Goal: Communication & Community: Ask a question

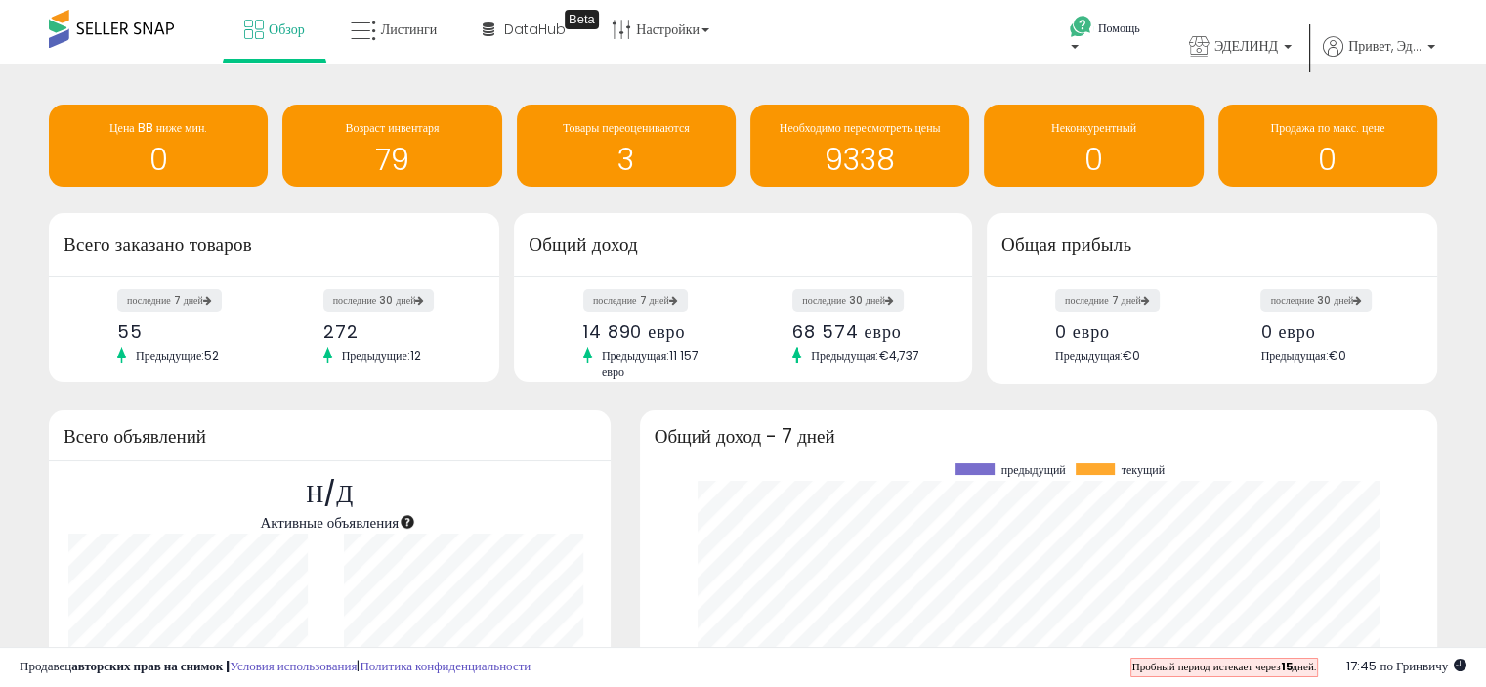
scroll to position [271, 758]
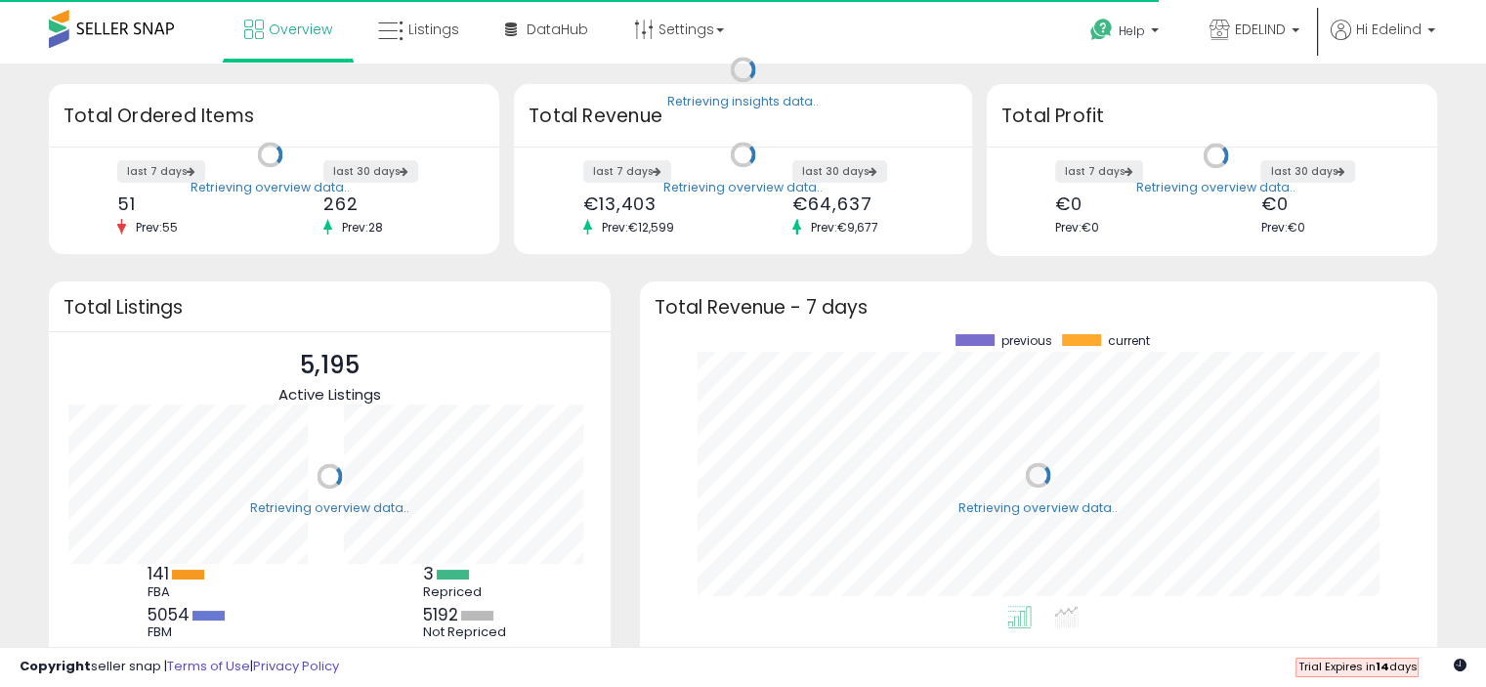
scroll to position [271, 758]
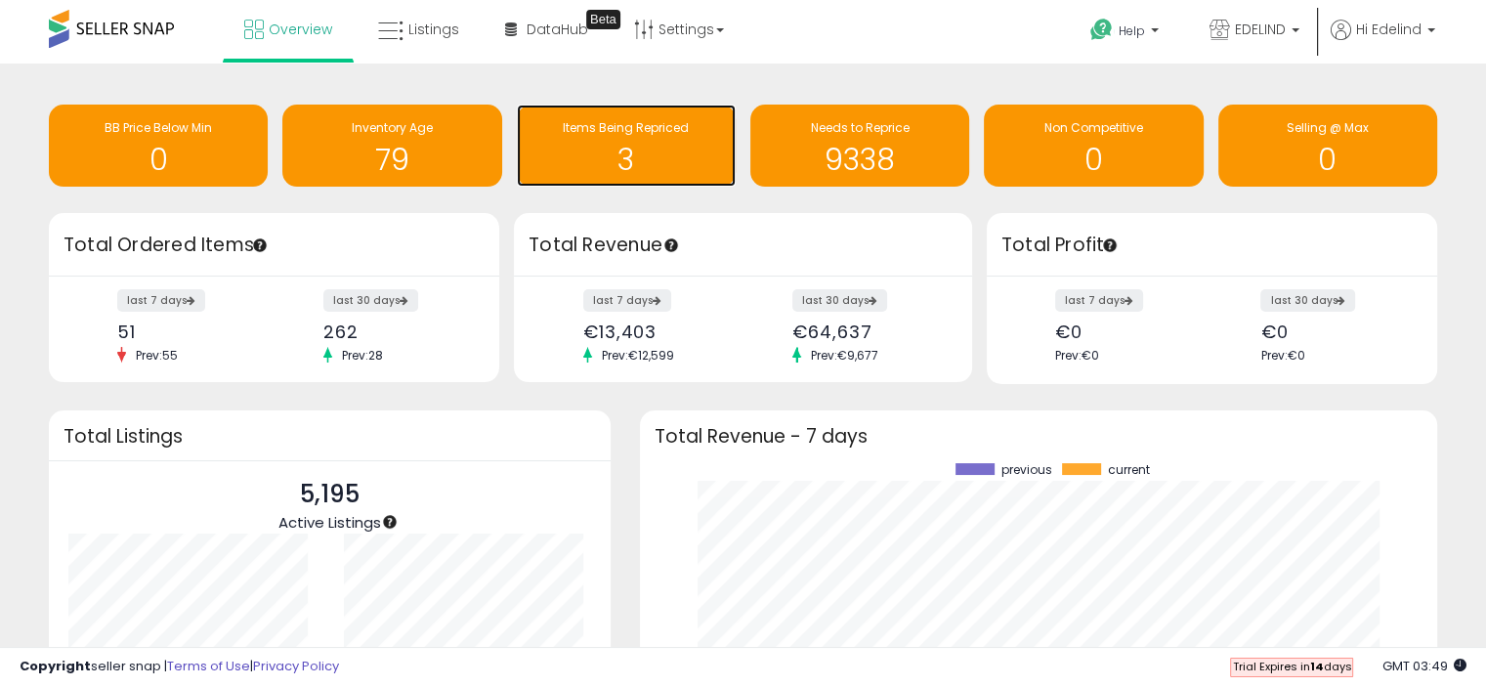
click at [597, 140] on div "3" at bounding box center [626, 147] width 199 height 57
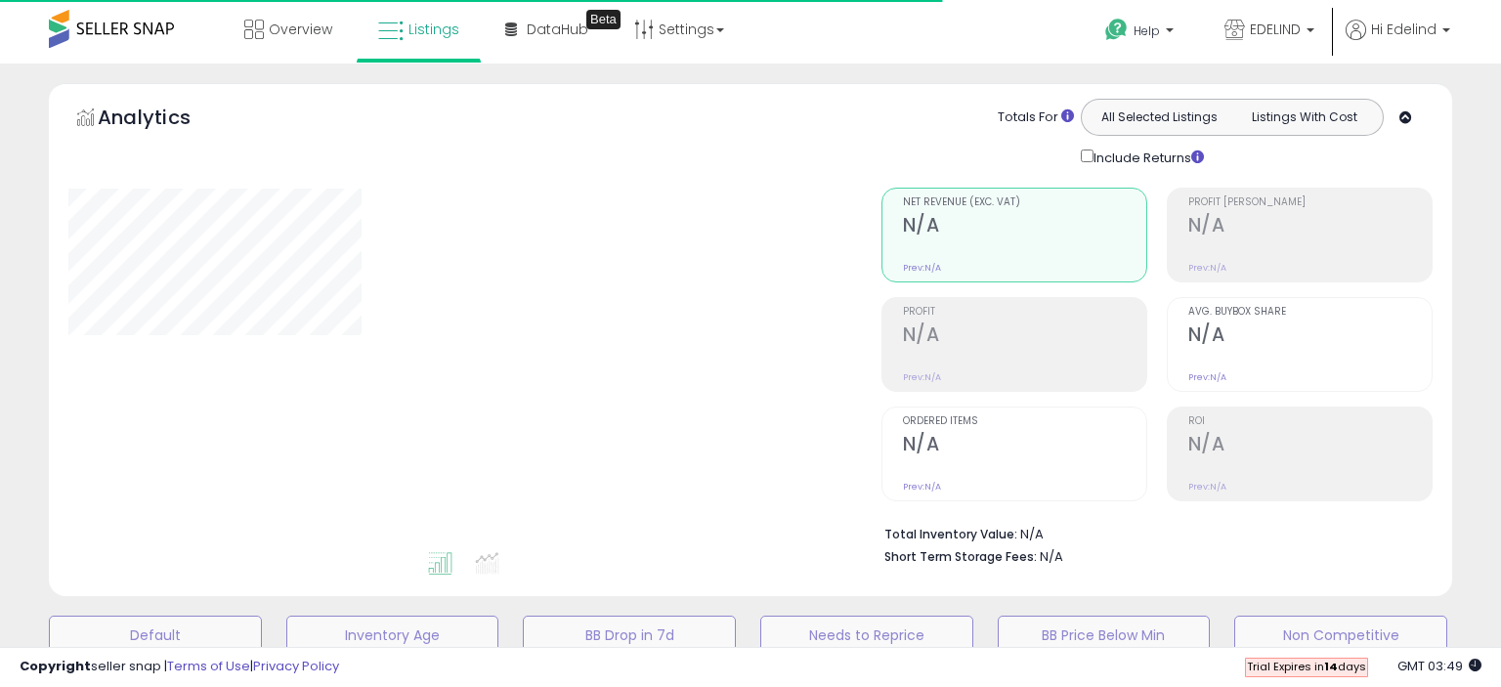
select select "**"
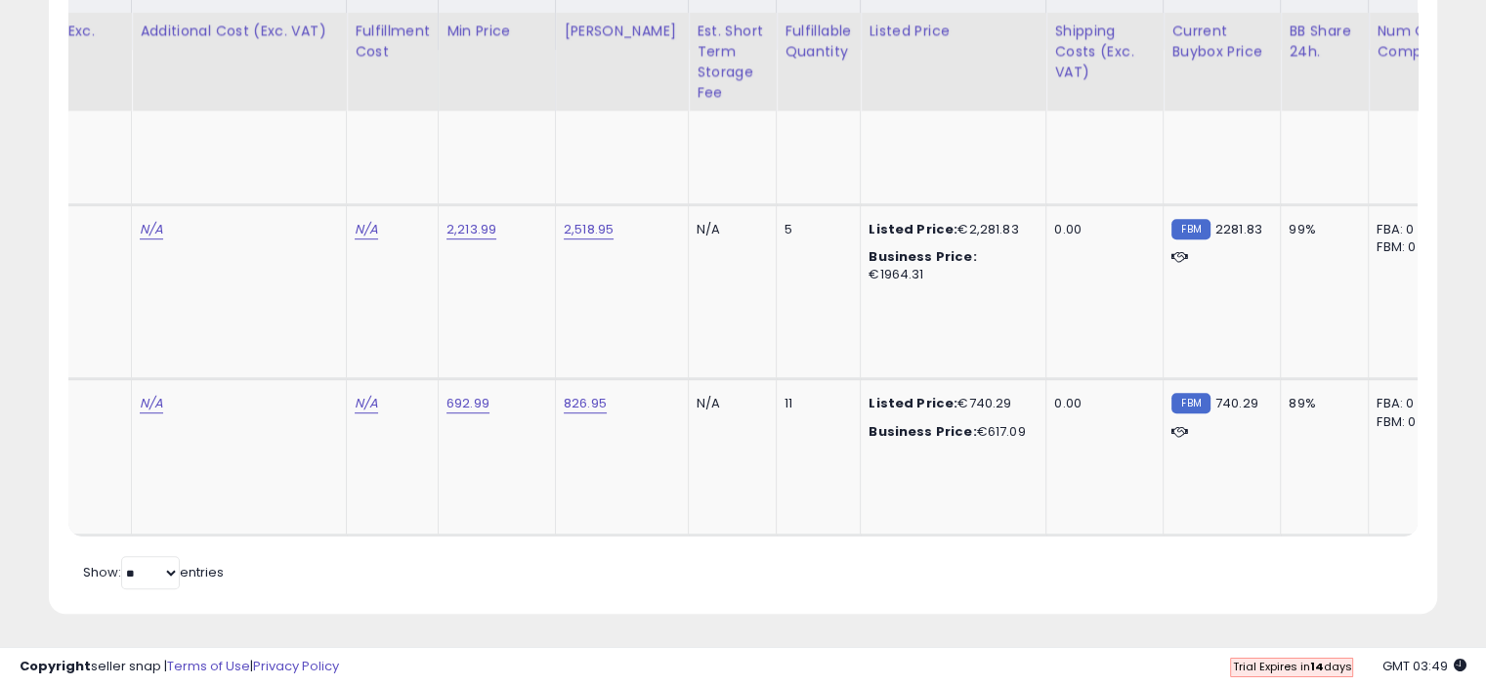
scroll to position [0, 614]
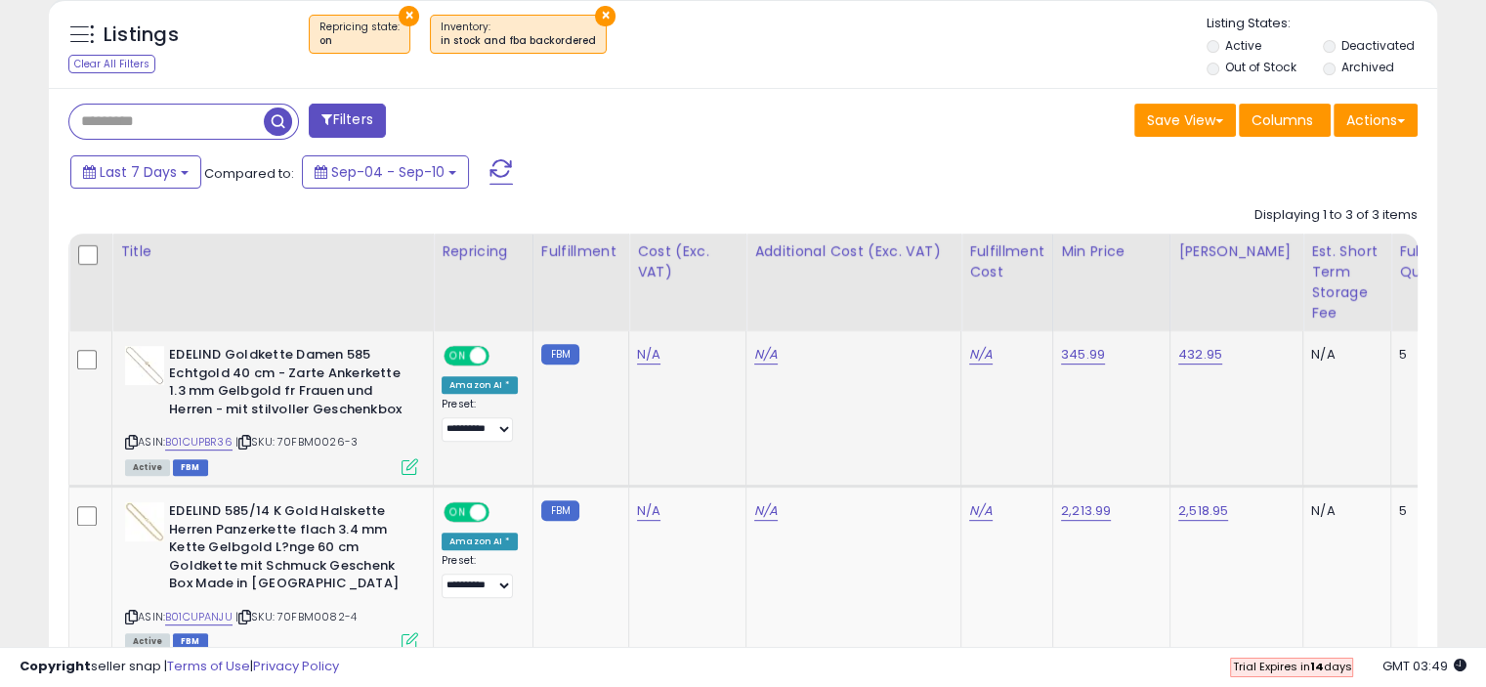
click at [406, 463] on icon at bounding box center [410, 466] width 17 height 17
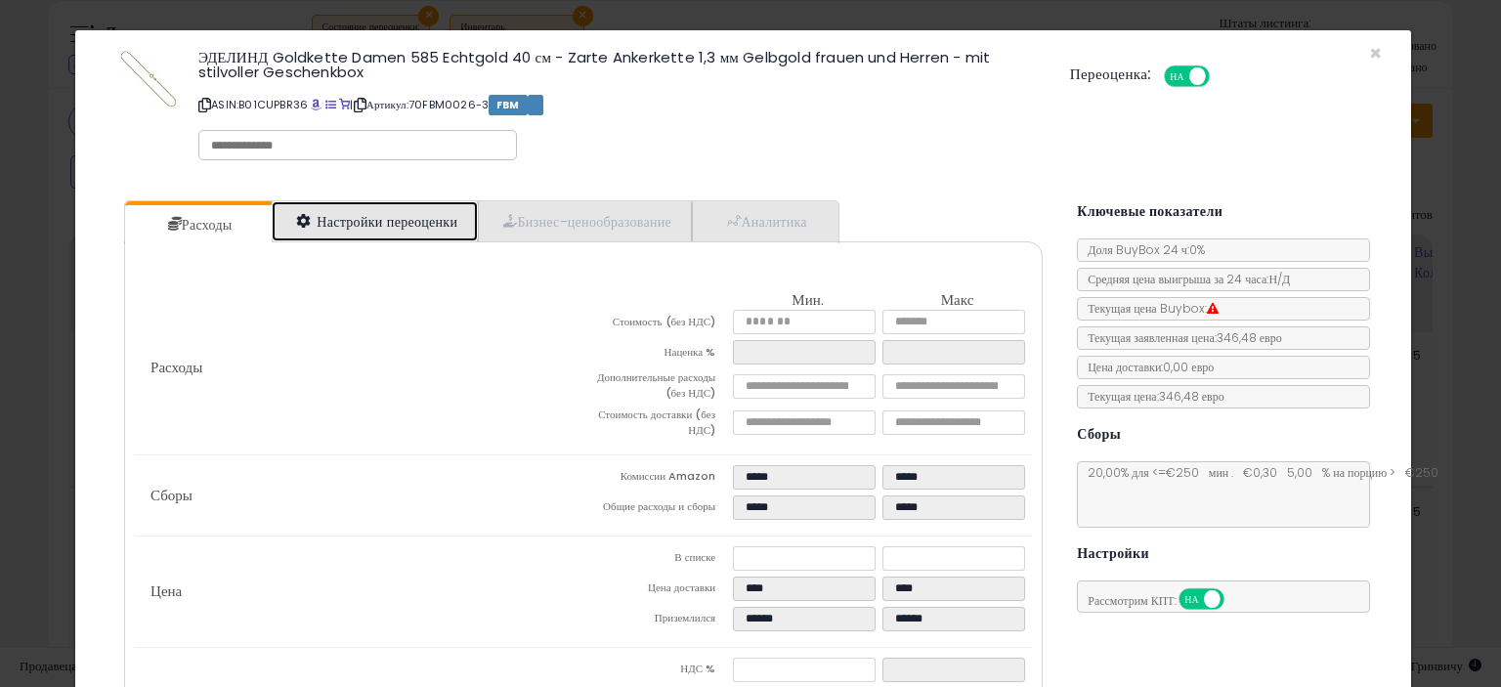
click at [385, 222] on font "Настройки переоценки" at bounding box center [387, 222] width 141 height 20
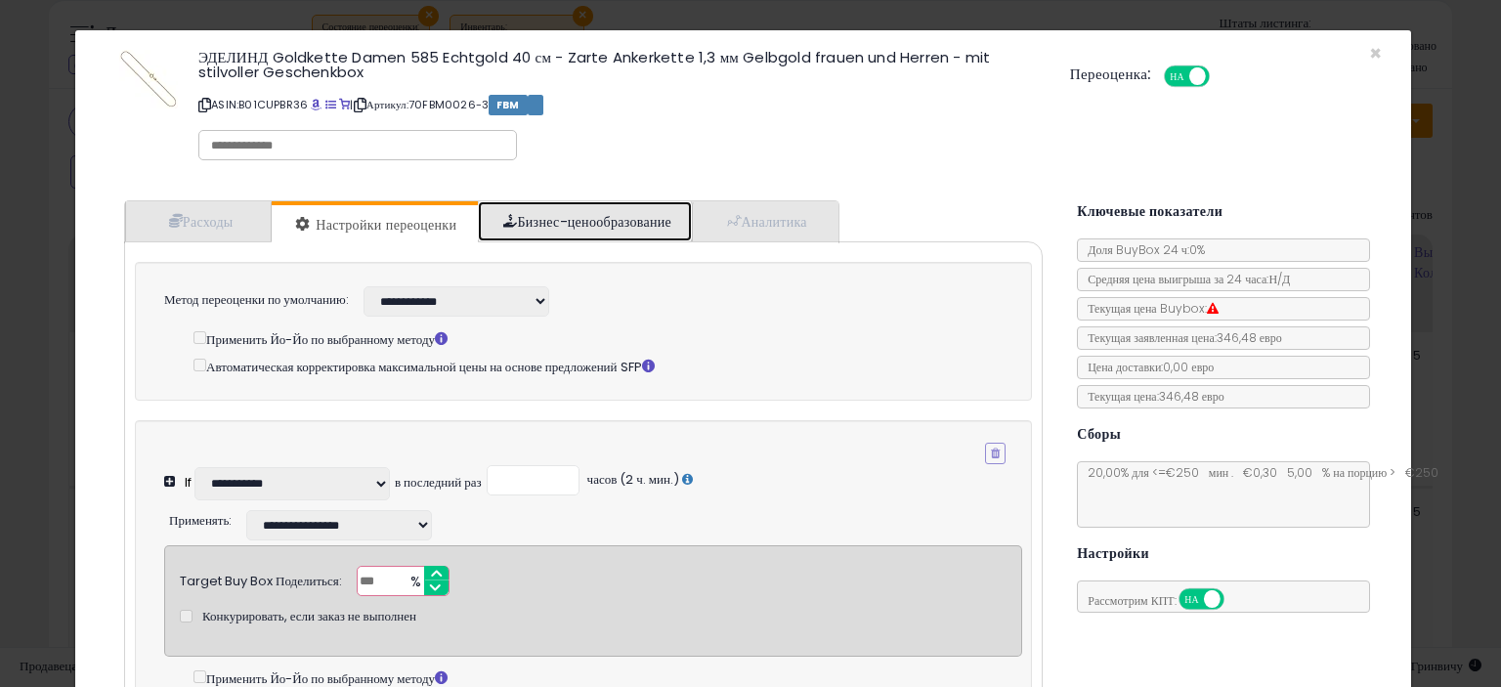
click at [566, 228] on font "Бизнес-ценообразование" at bounding box center [594, 222] width 154 height 20
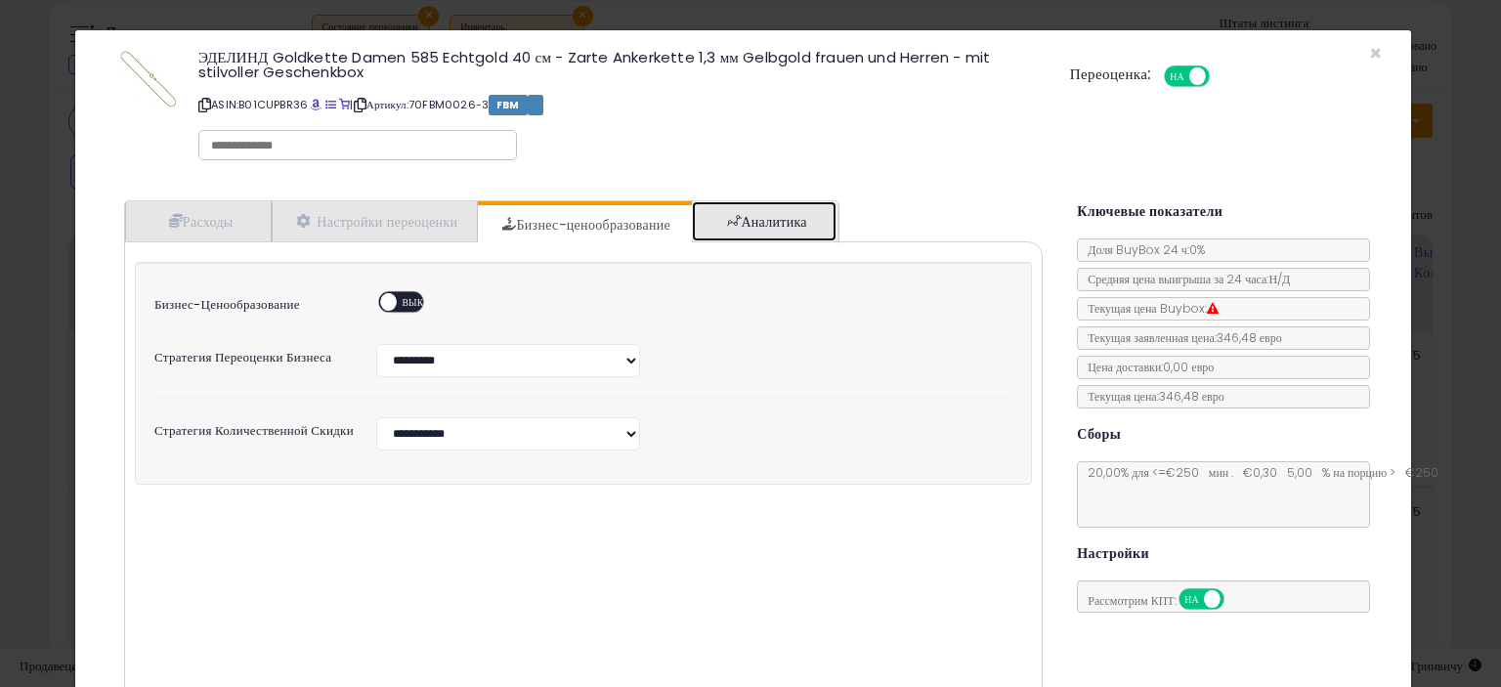
click at [748, 221] on font "Аналитика" at bounding box center [773, 222] width 65 height 20
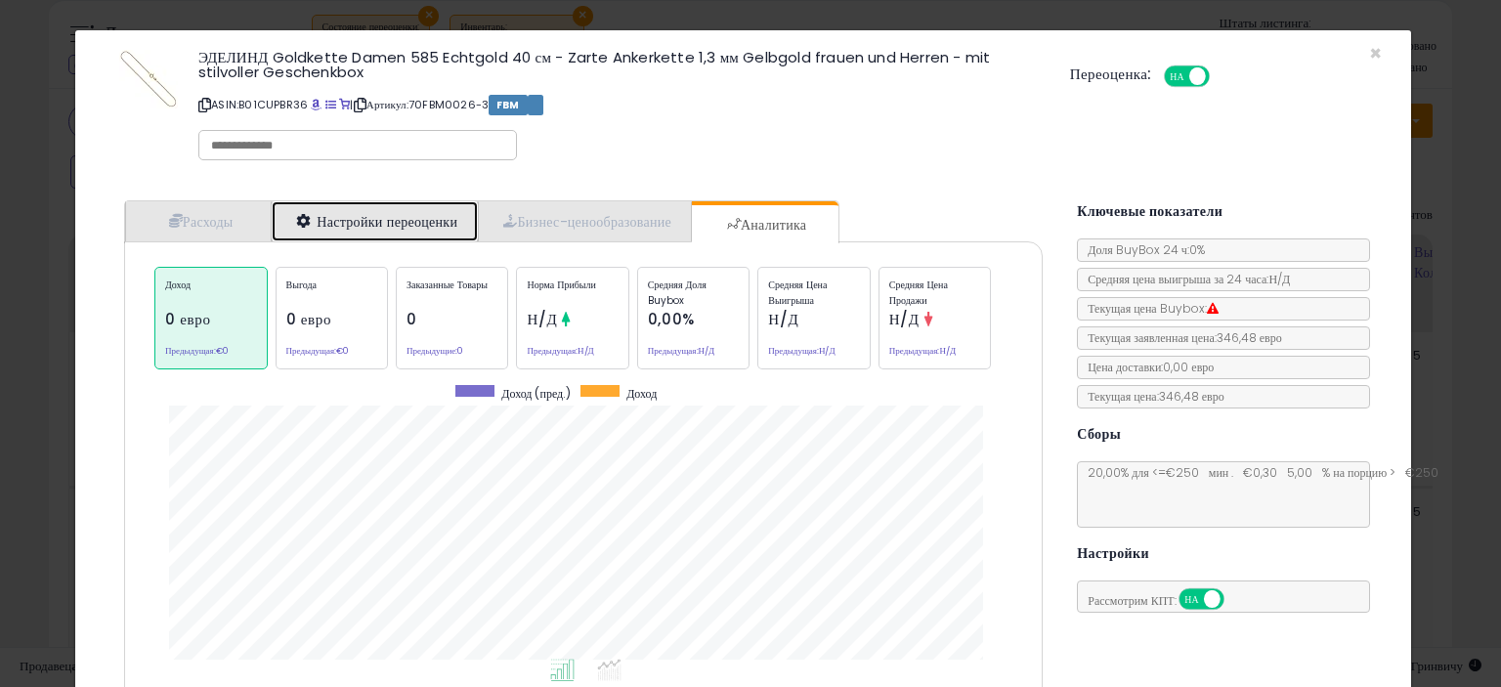
click at [367, 214] on font "Настройки переоценки" at bounding box center [387, 222] width 141 height 20
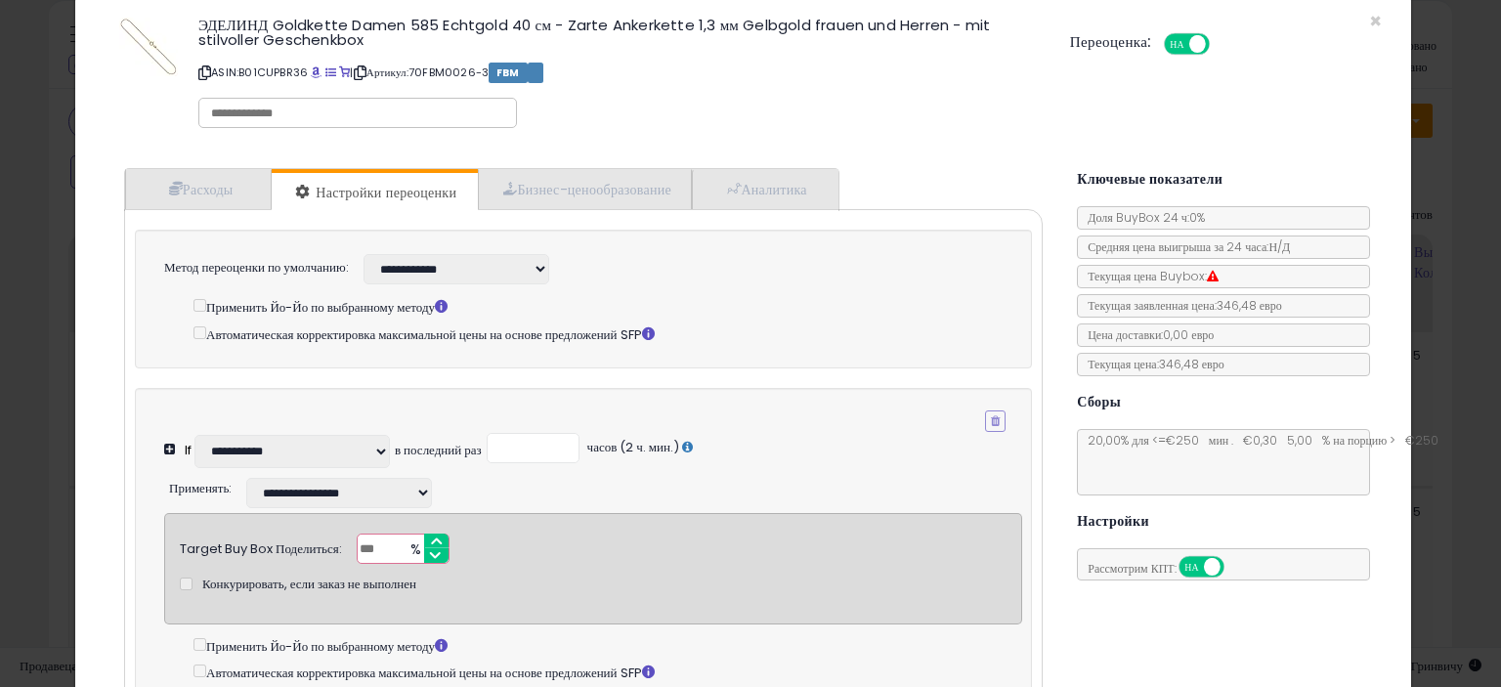
scroll to position [31, 0]
click at [775, 194] on font "Аналитика" at bounding box center [773, 191] width 65 height 20
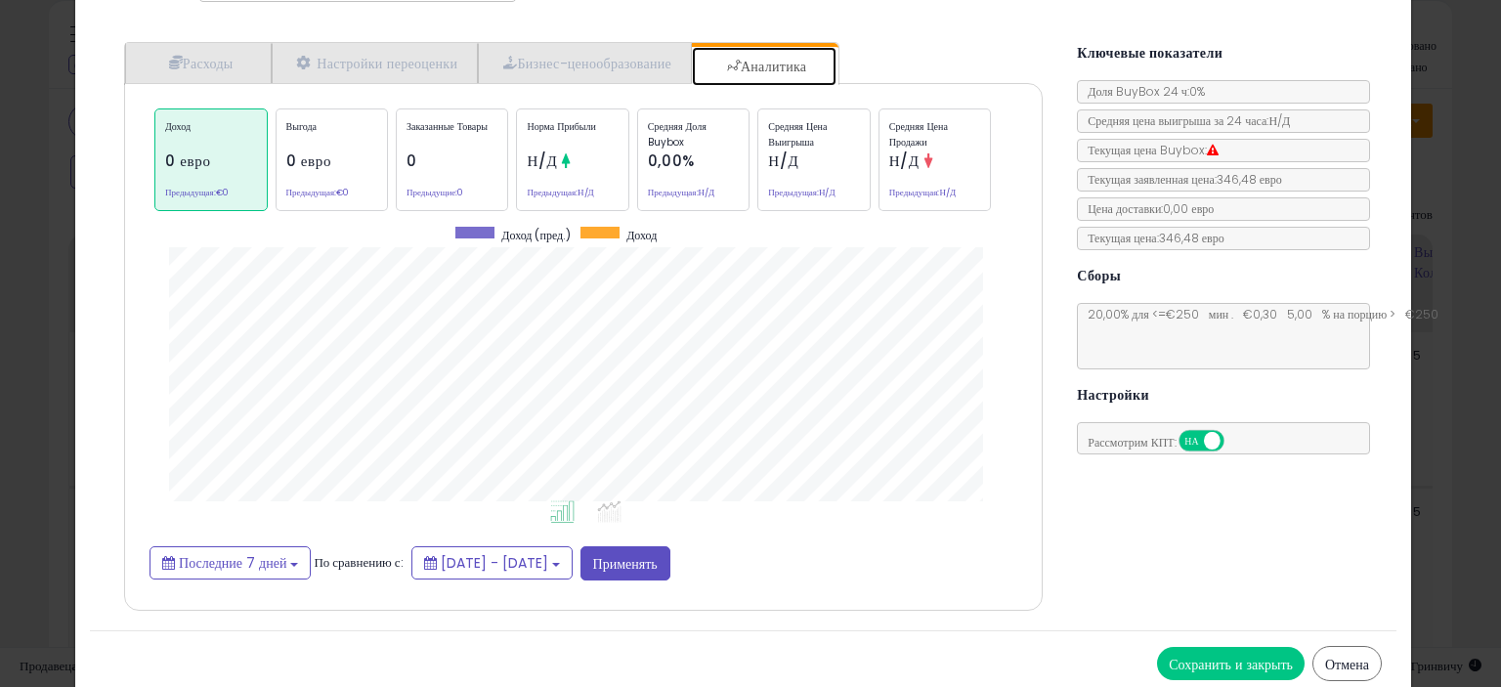
scroll to position [162, 0]
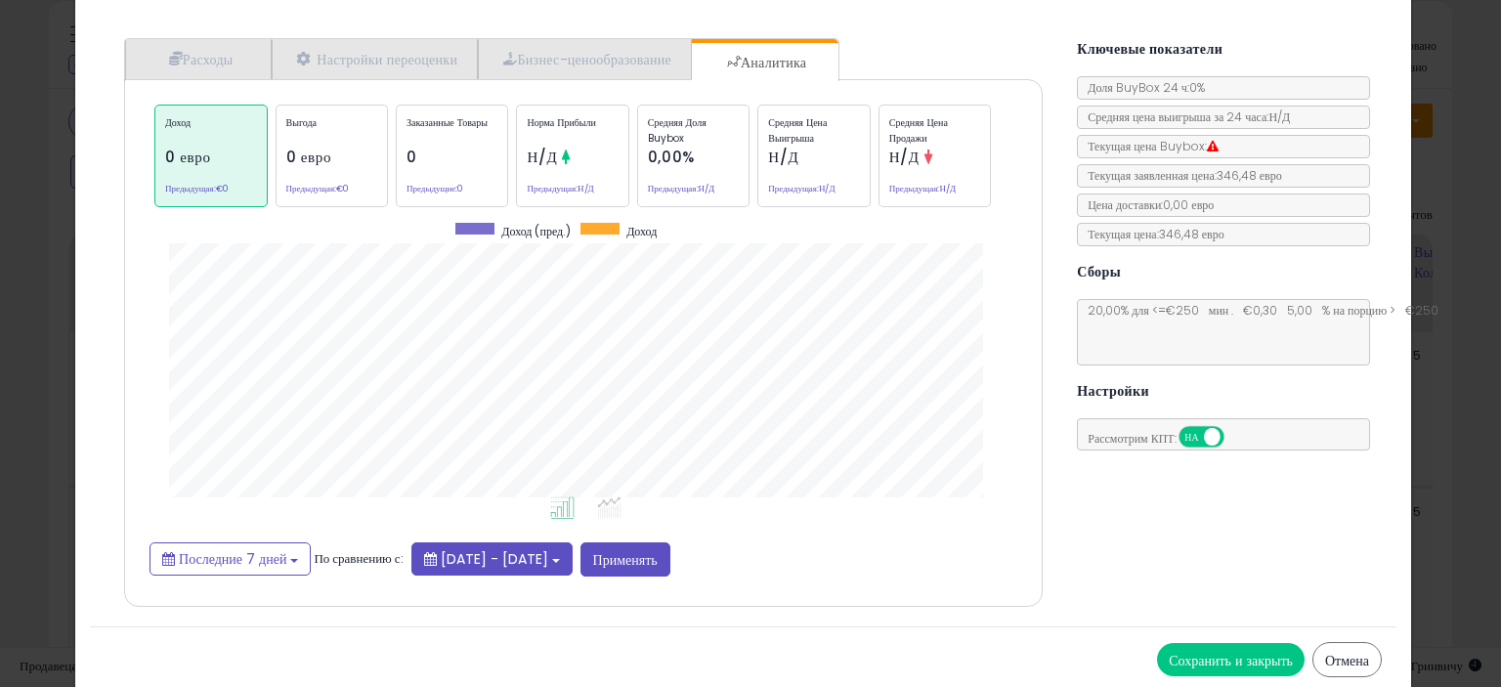
click at [514, 558] on font "[DATE] - [DATE]" at bounding box center [494, 559] width 107 height 20
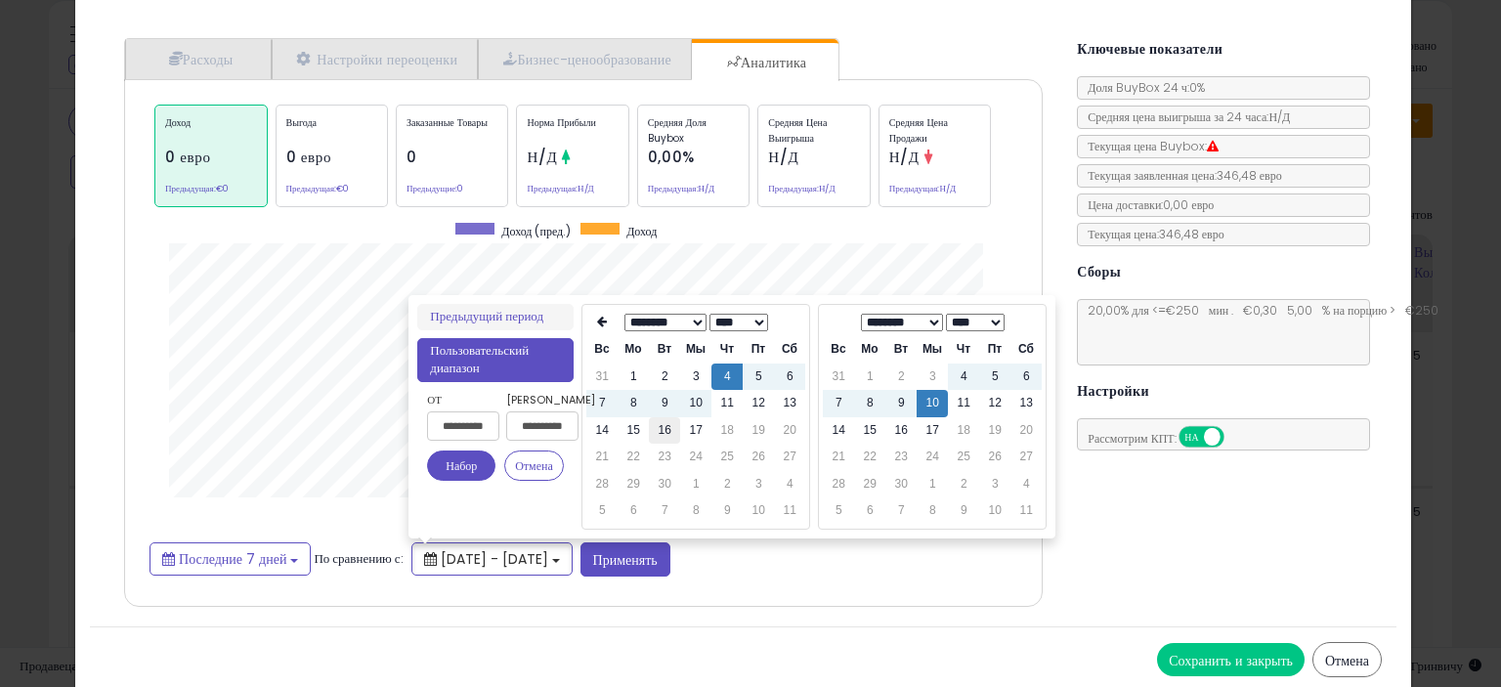
type input "**********"
click at [657, 436] on td "16" at bounding box center [664, 430] width 31 height 27
type input "**********"
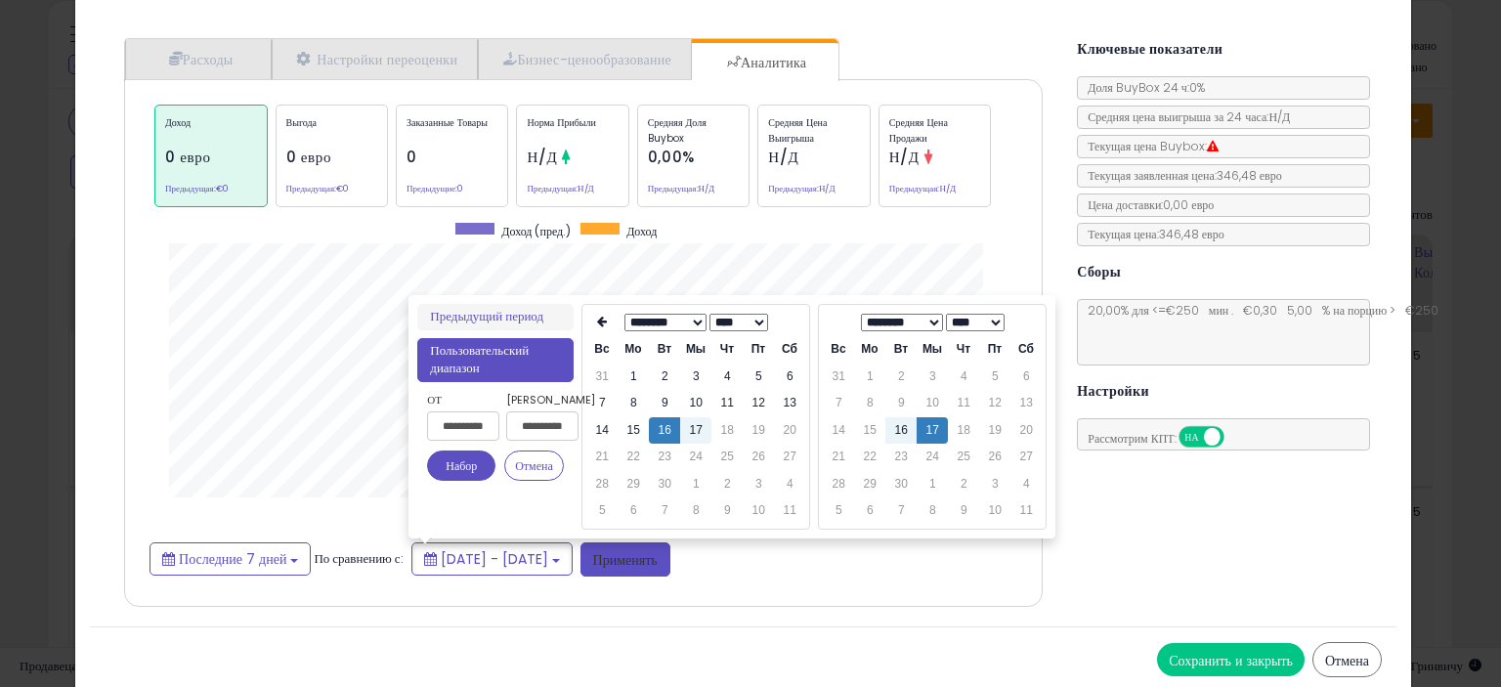
click at [669, 566] on button "Применять" at bounding box center [625, 559] width 90 height 35
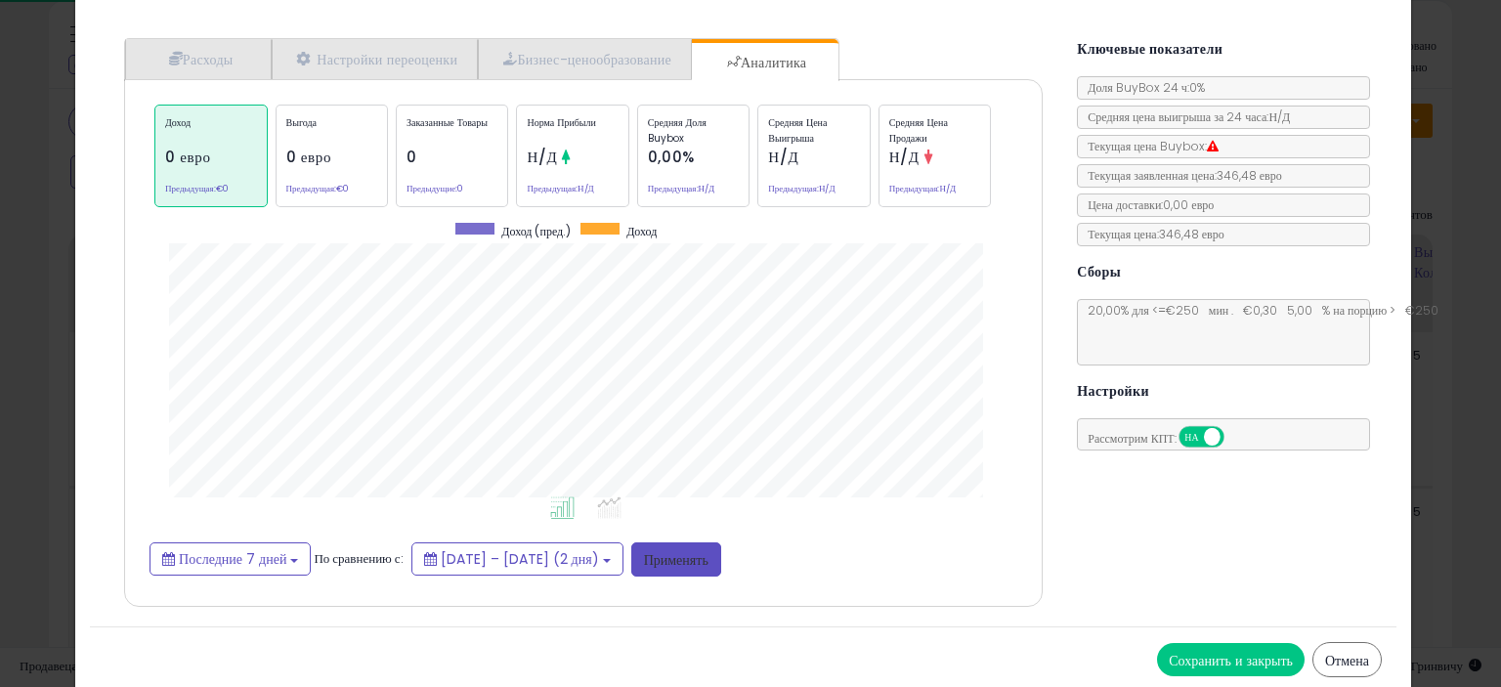
scroll to position [600, 948]
click at [290, 559] on b at bounding box center [294, 561] width 8 height 4
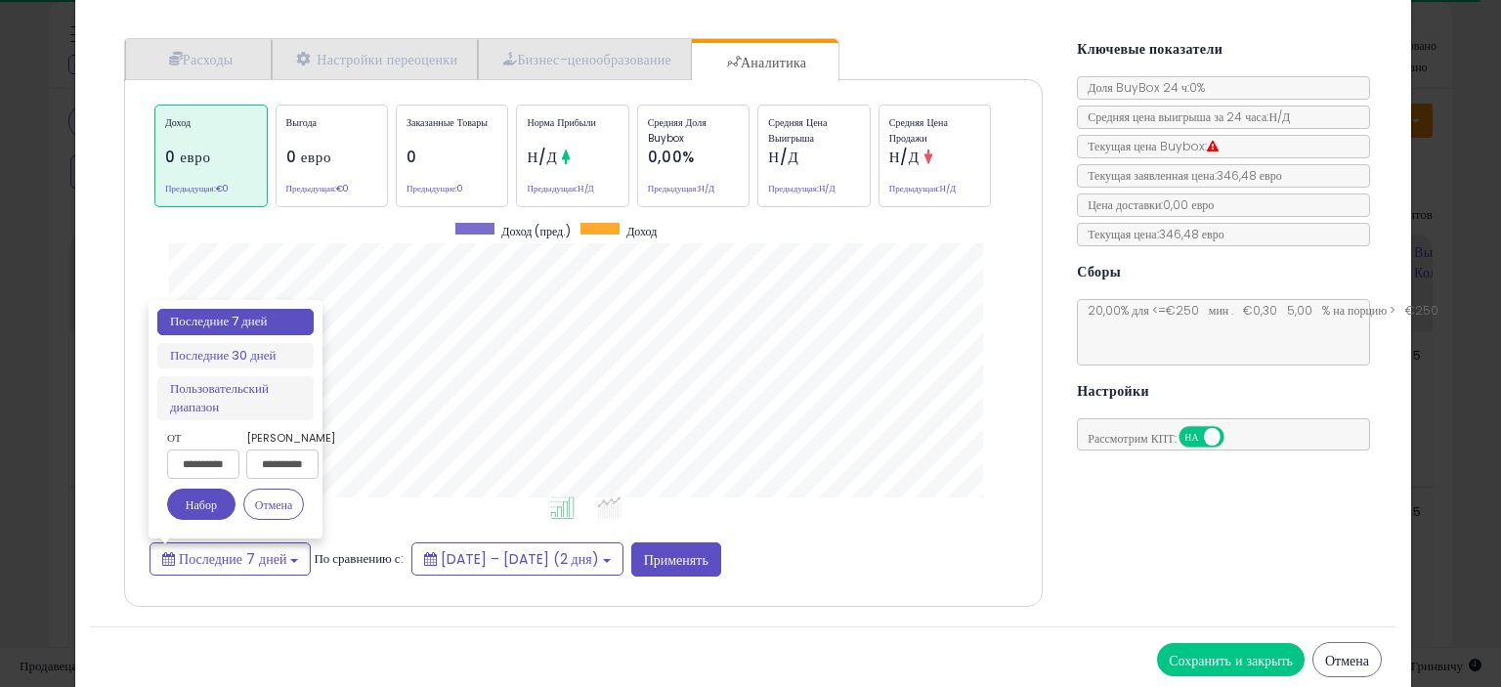
click at [836, 542] on div "Последние 7 дней По сравнению с: [DATE] – [DATE] (2 дня) Применять" at bounding box center [584, 559] width 868 height 35
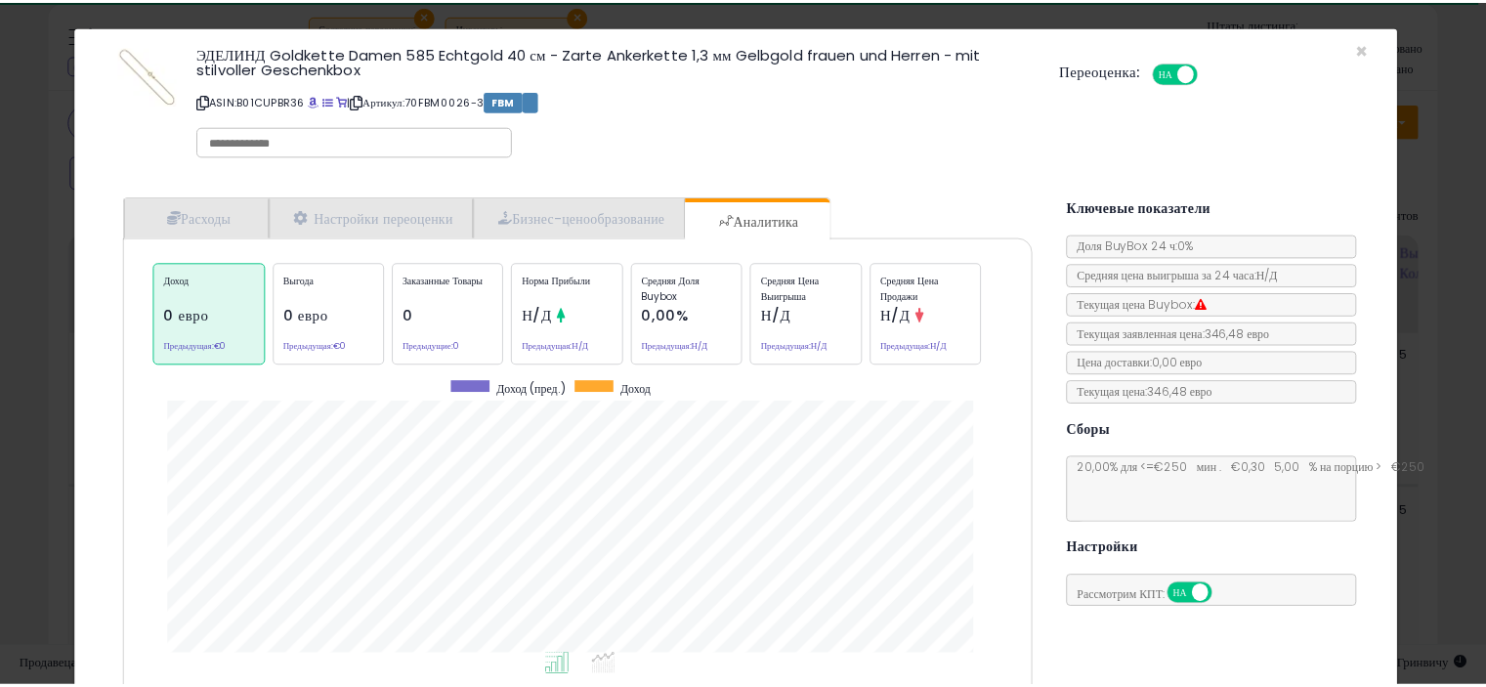
scroll to position [0, 0]
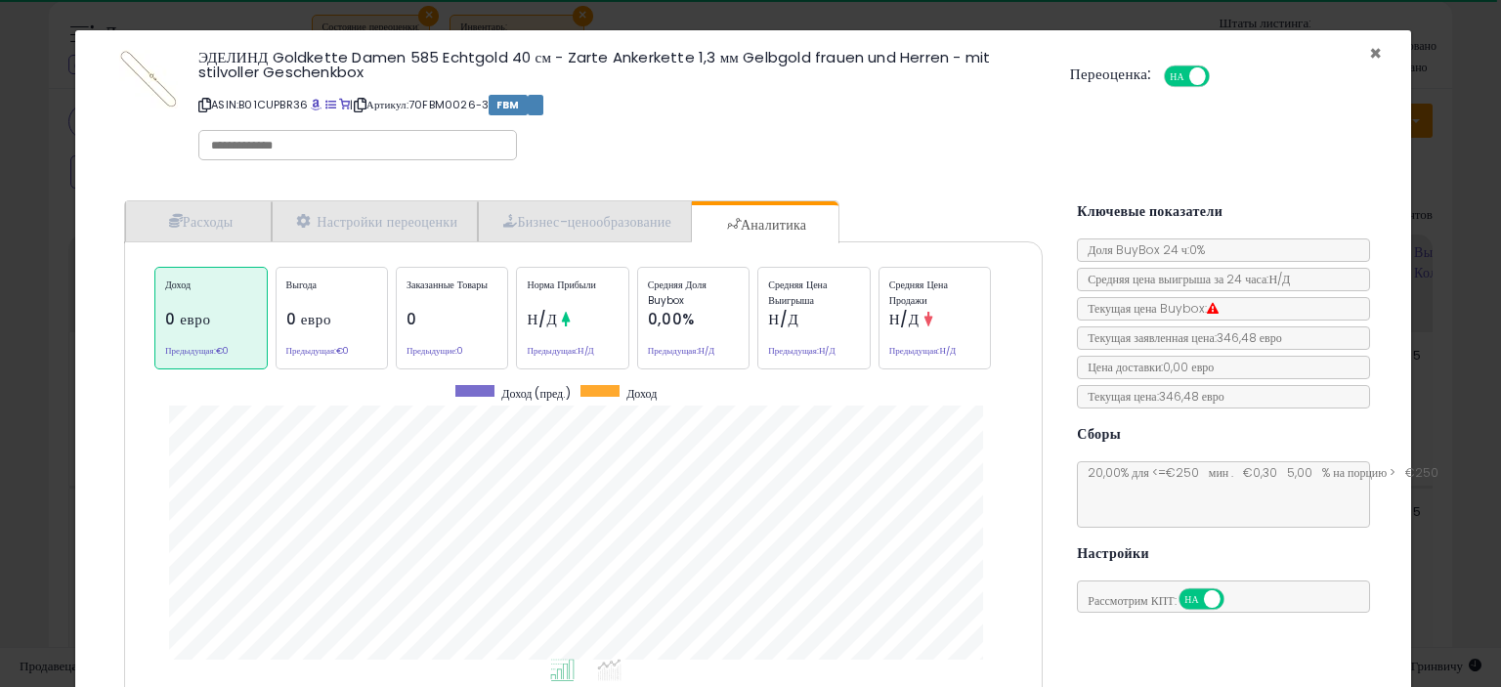
click at [1369, 52] on font "×" at bounding box center [1375, 53] width 13 height 28
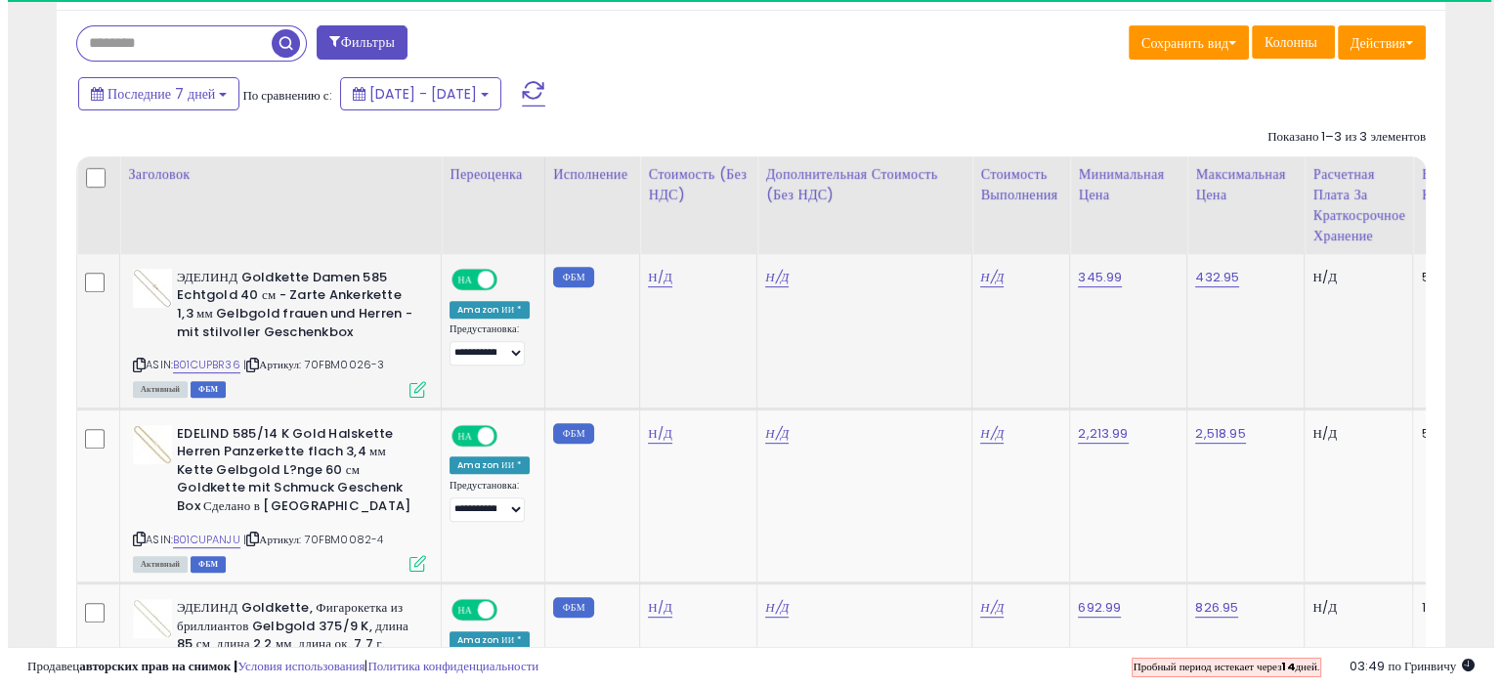
scroll to position [813, 0]
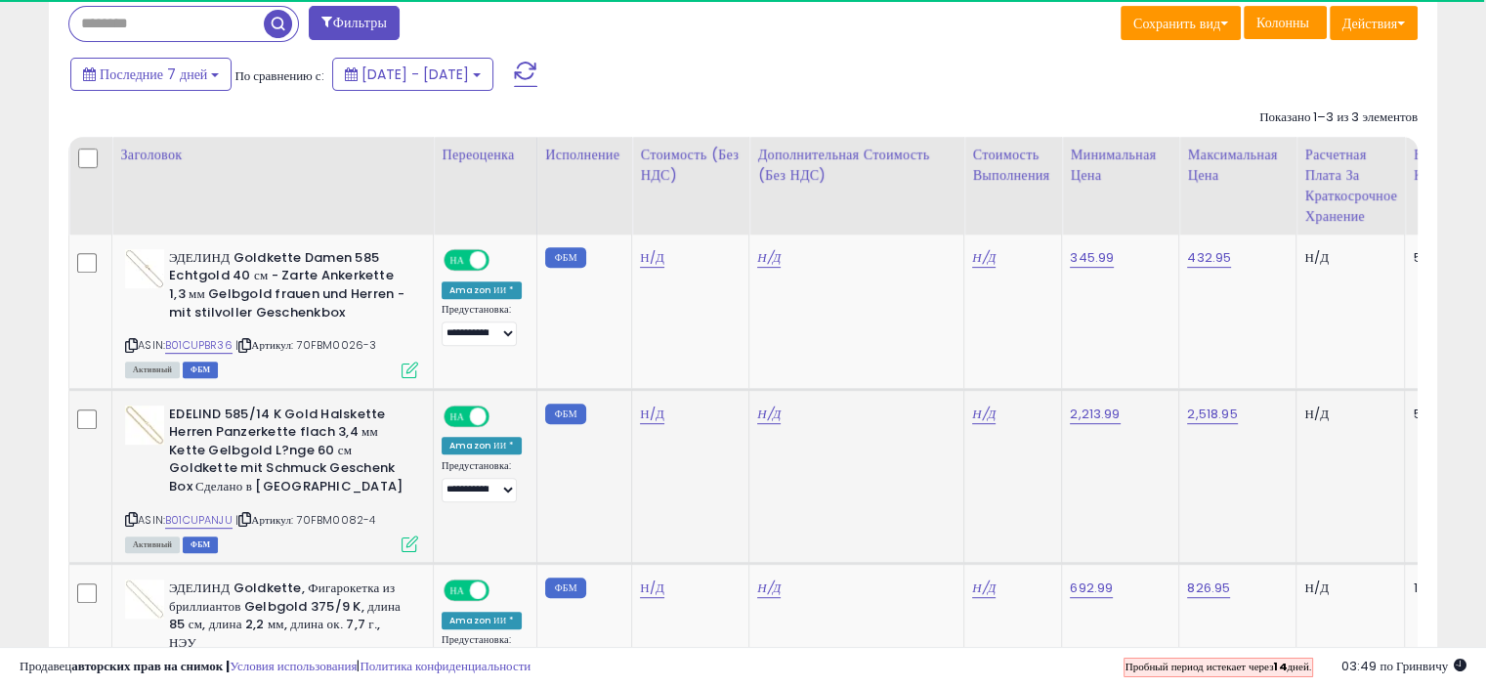
click at [413, 537] on icon at bounding box center [410, 544] width 17 height 17
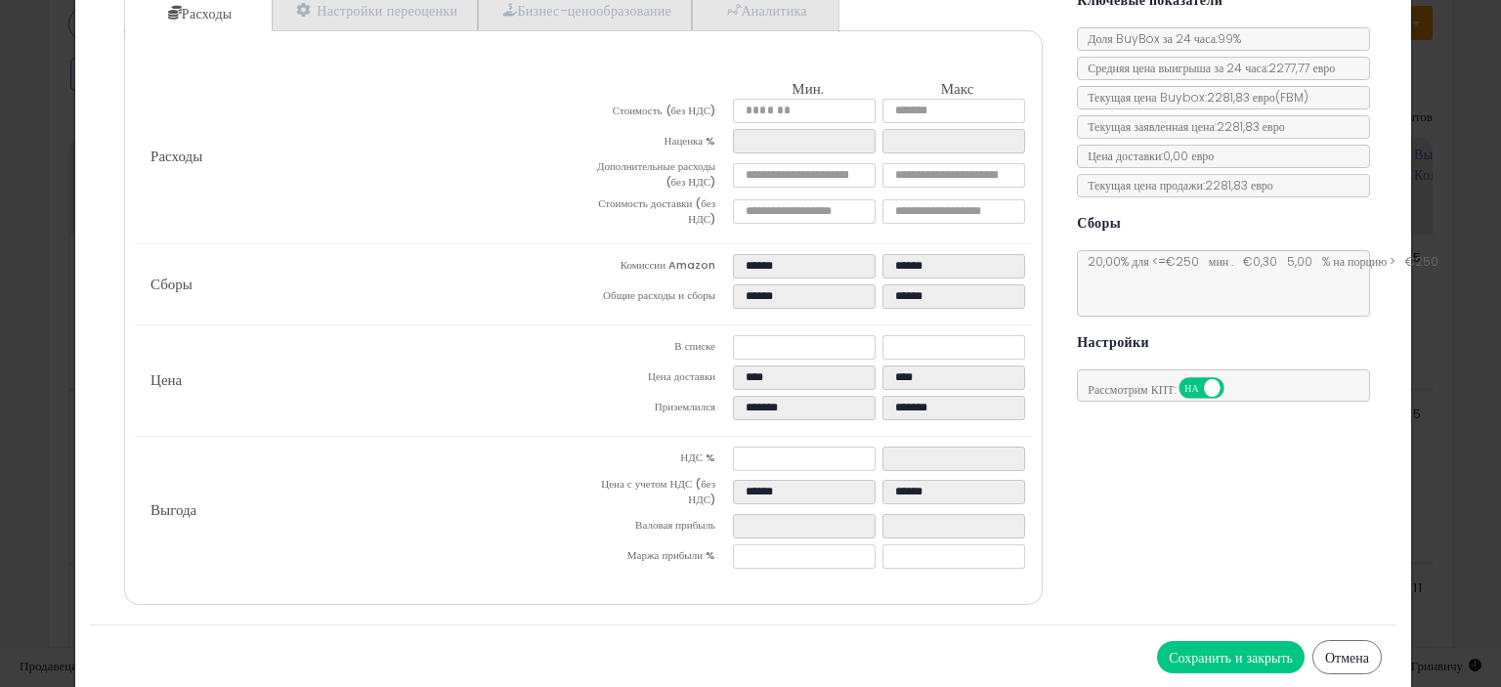
scroll to position [113, 0]
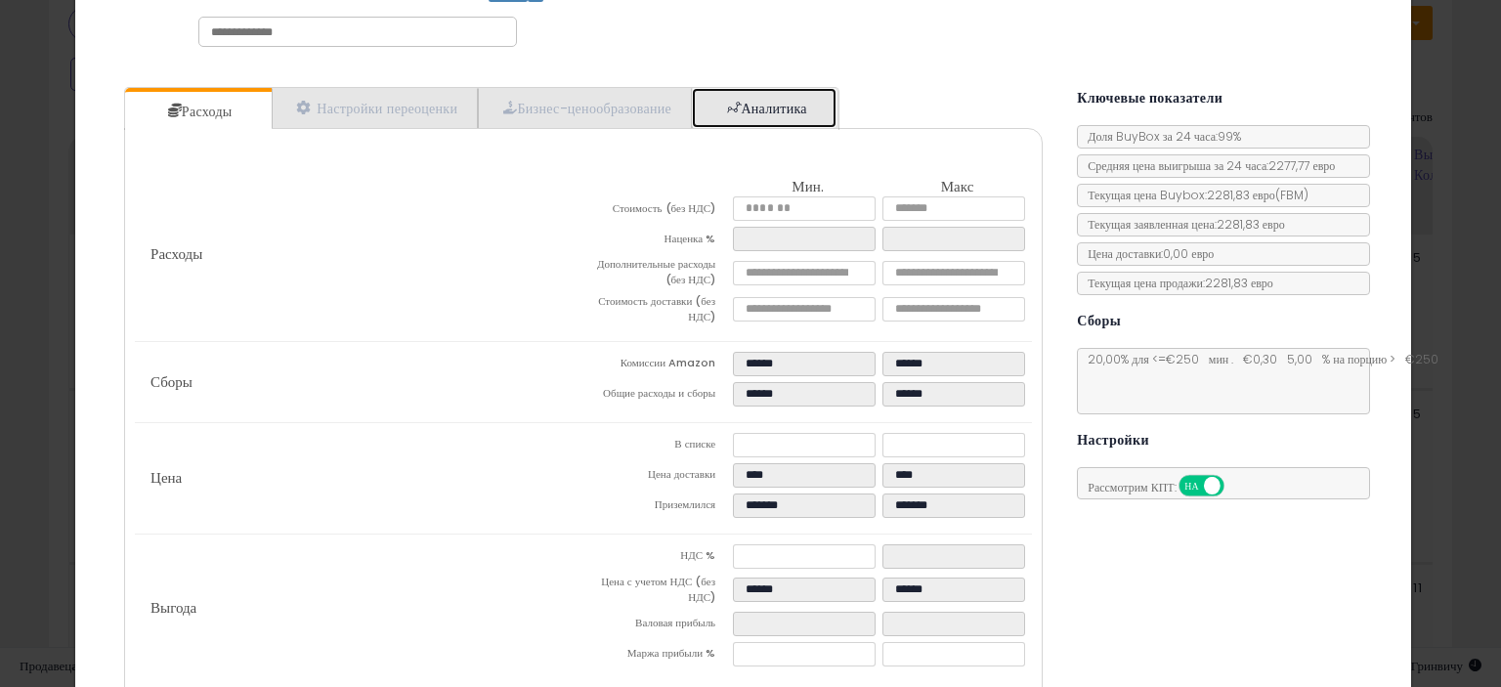
click at [749, 110] on font "Аналитика" at bounding box center [773, 109] width 65 height 20
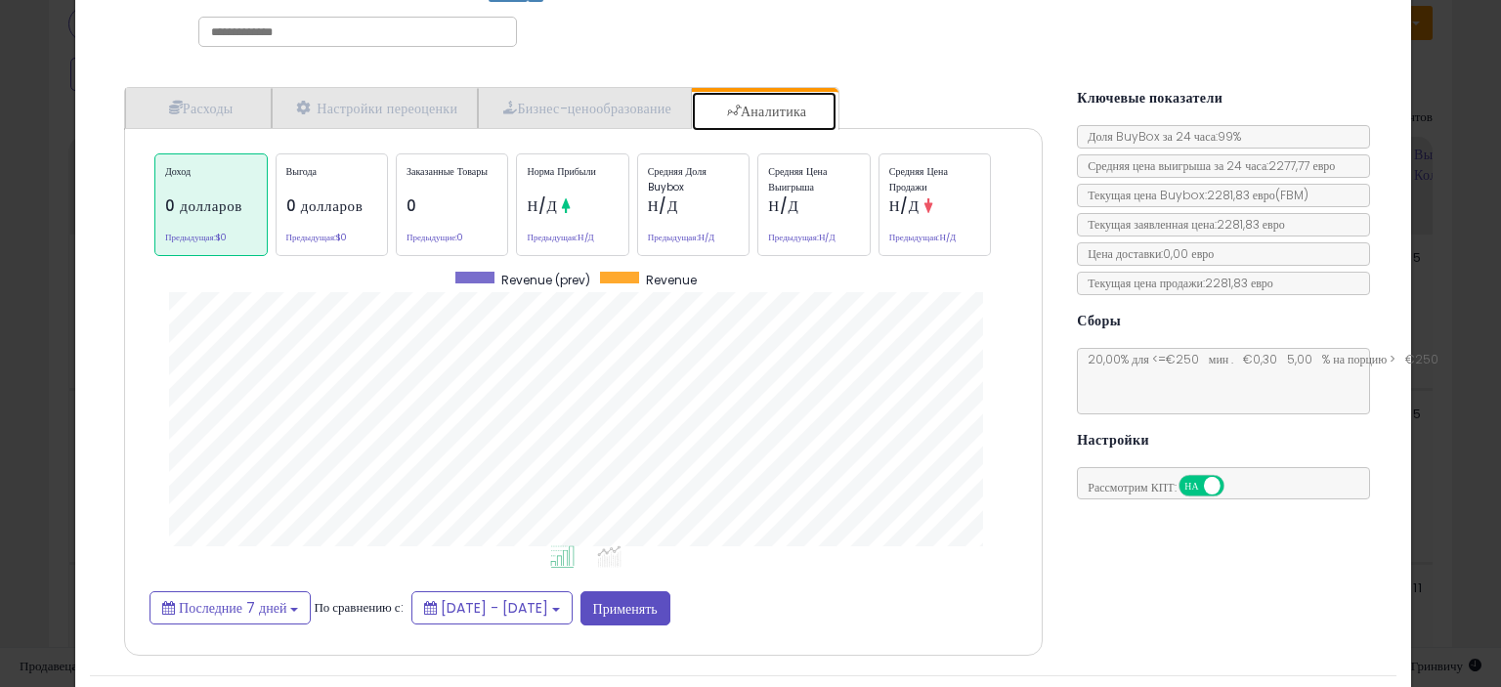
scroll to position [600, 948]
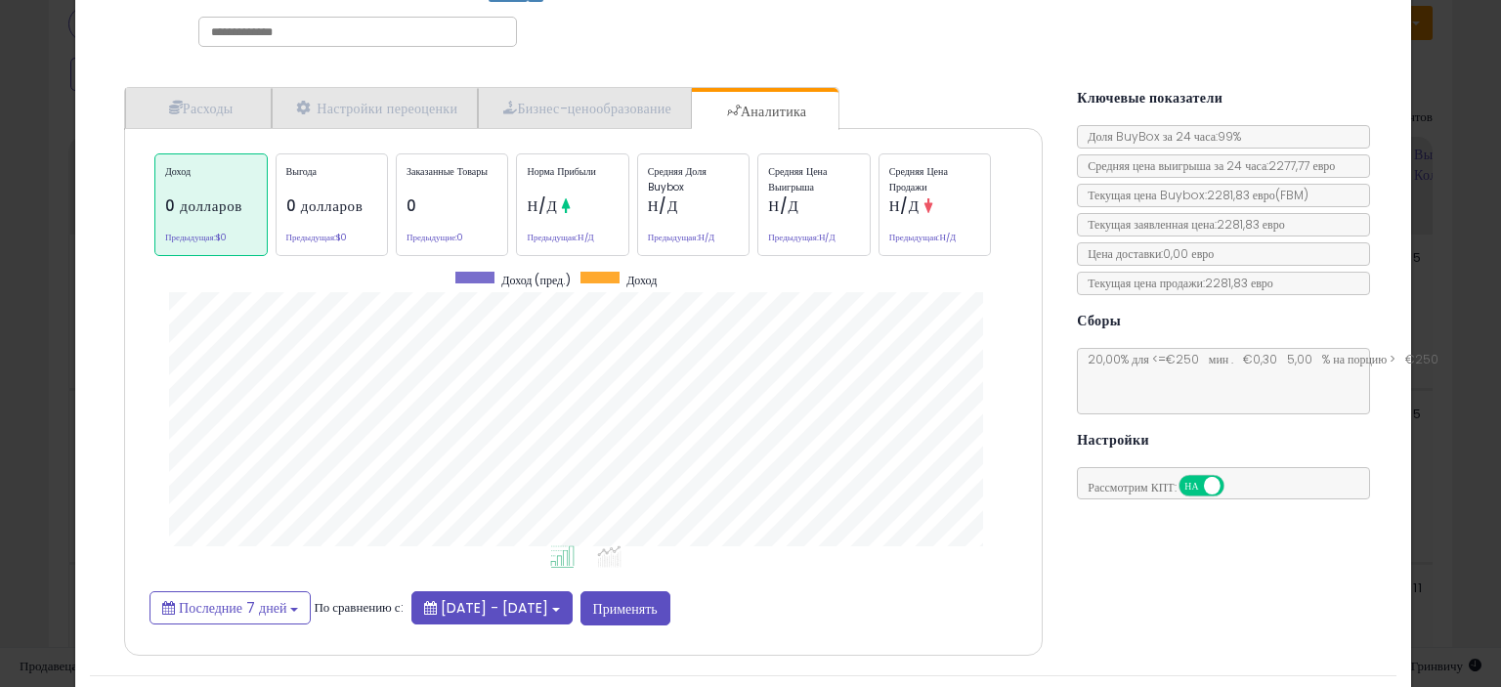
click at [528, 598] on font "[DATE] - [DATE]" at bounding box center [494, 608] width 107 height 20
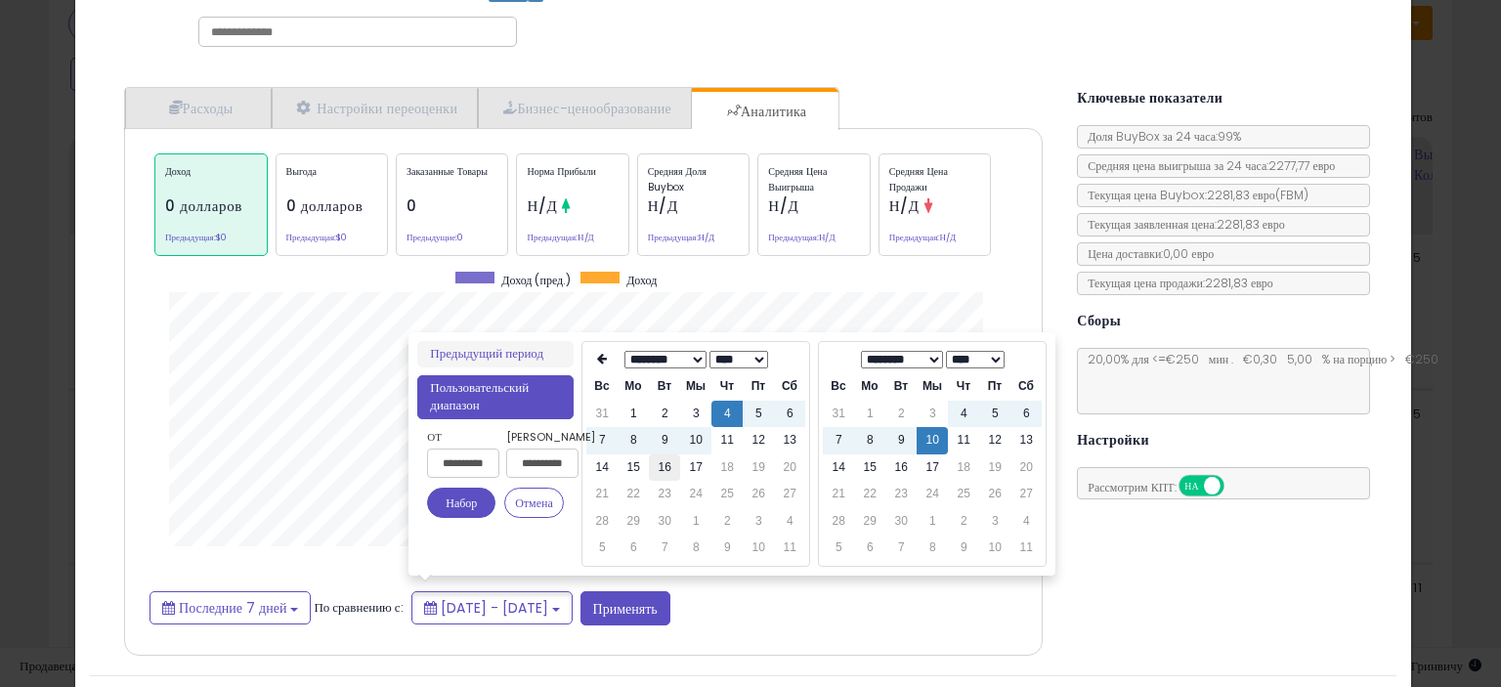
click at [663, 474] on font "16" at bounding box center [665, 467] width 13 height 14
type input "**********"
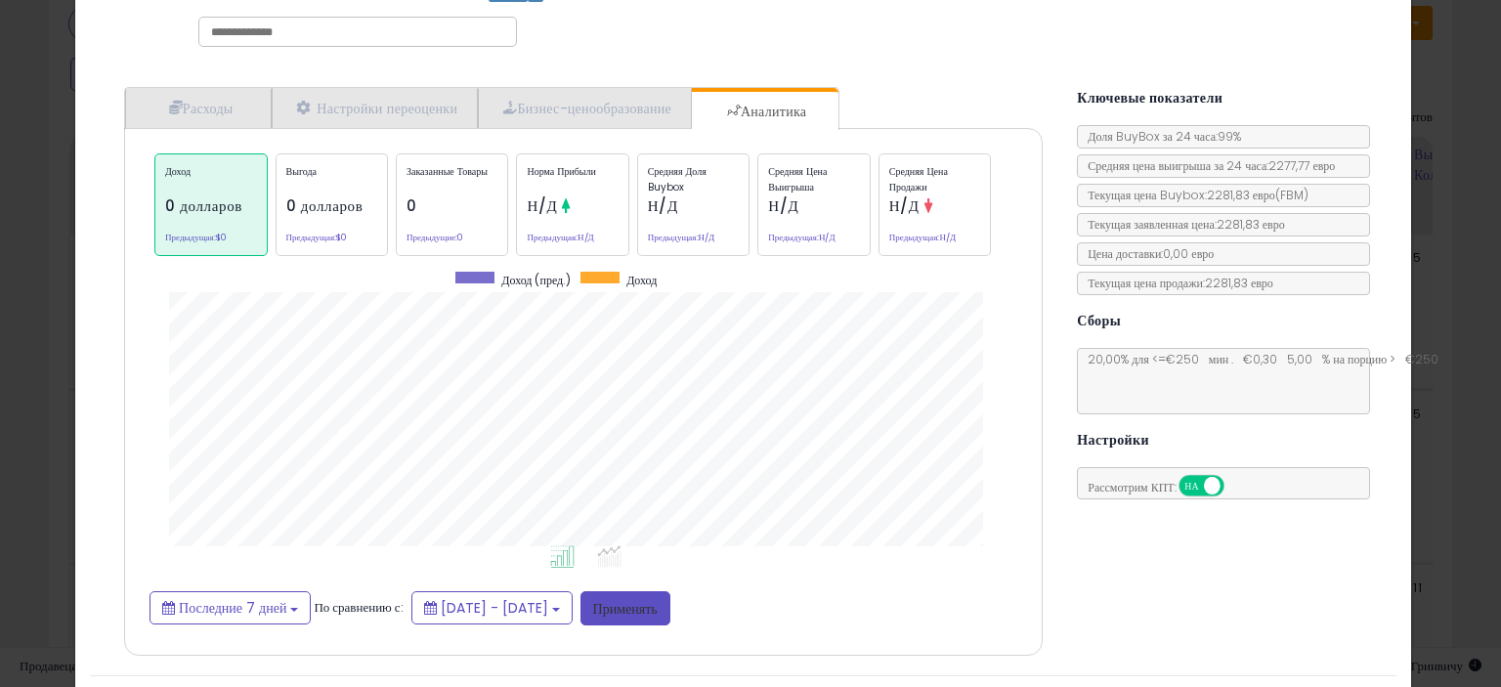
click at [658, 599] on font "Применять" at bounding box center [625, 609] width 64 height 20
click at [658, 613] on font "Применять" at bounding box center [625, 609] width 64 height 20
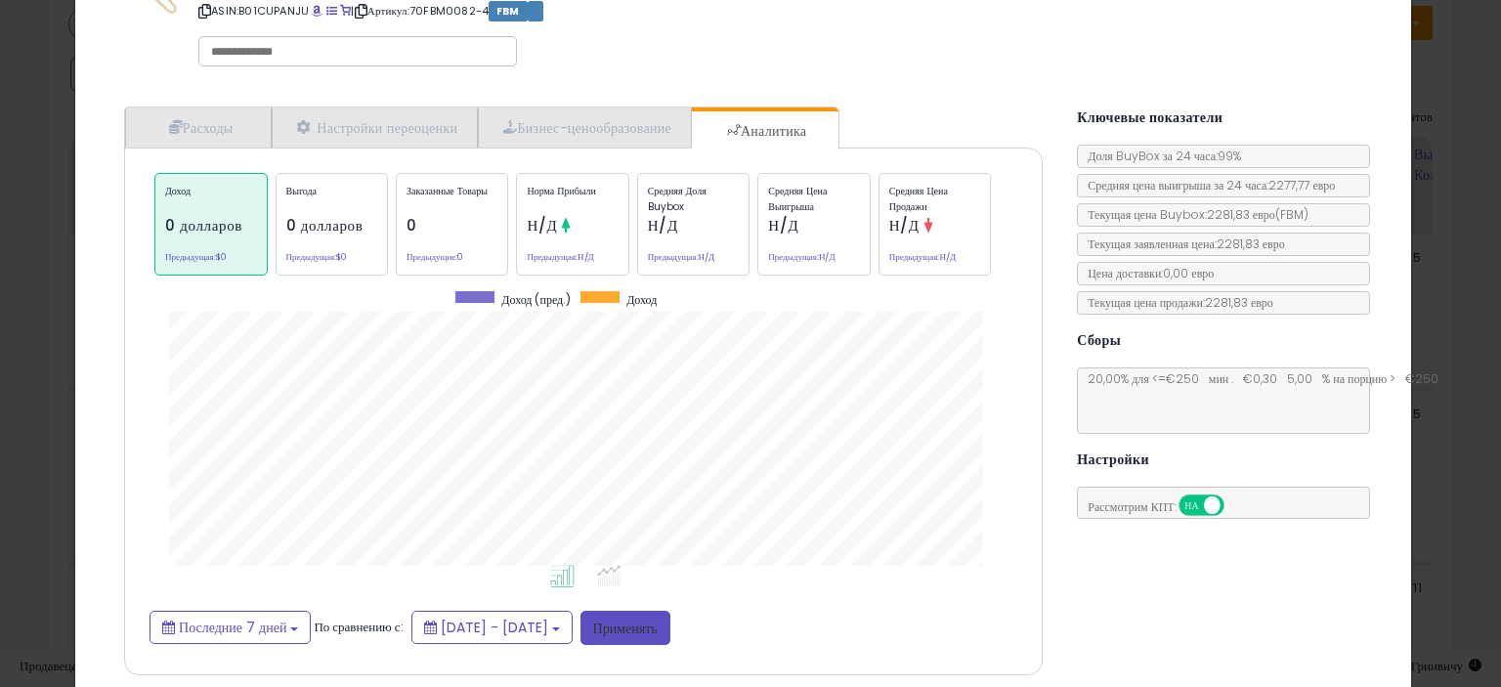
scroll to position [98, 0]
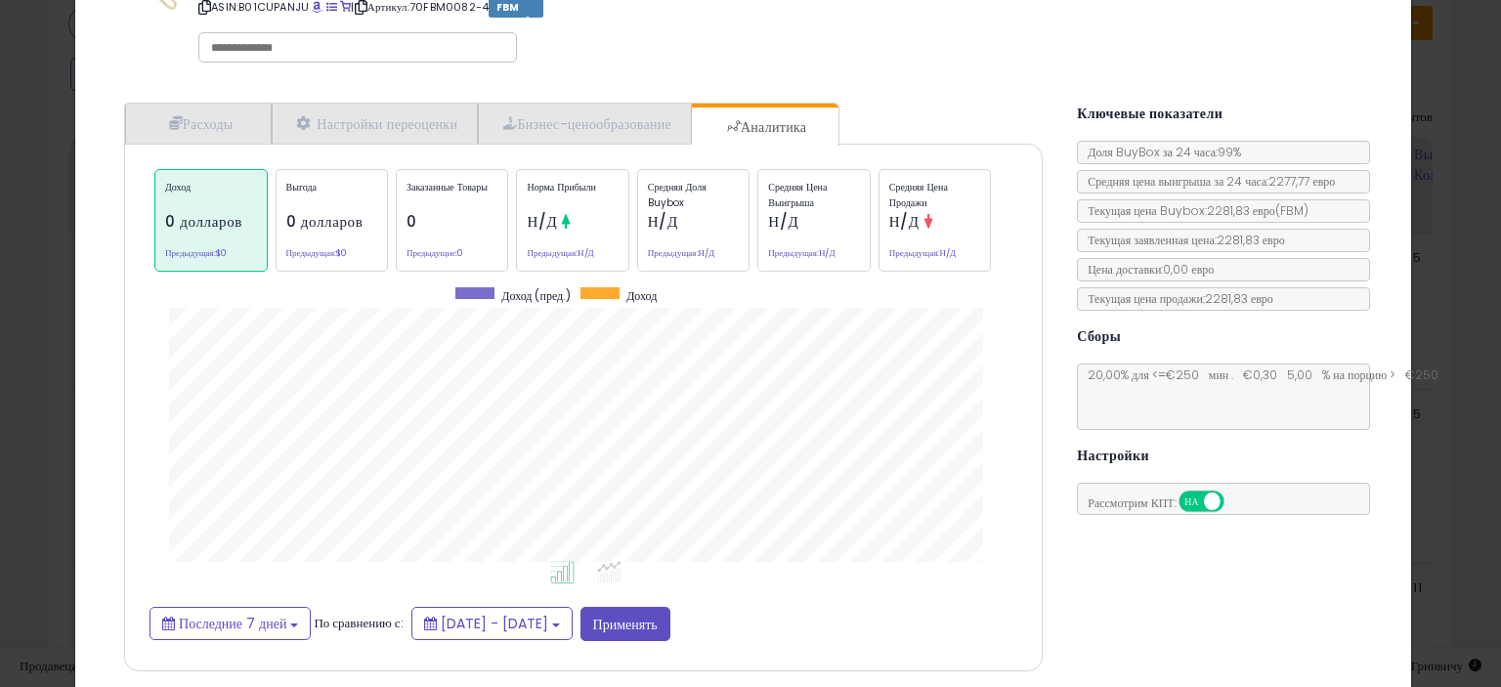
click at [364, 200] on p "Выгода" at bounding box center [331, 194] width 91 height 29
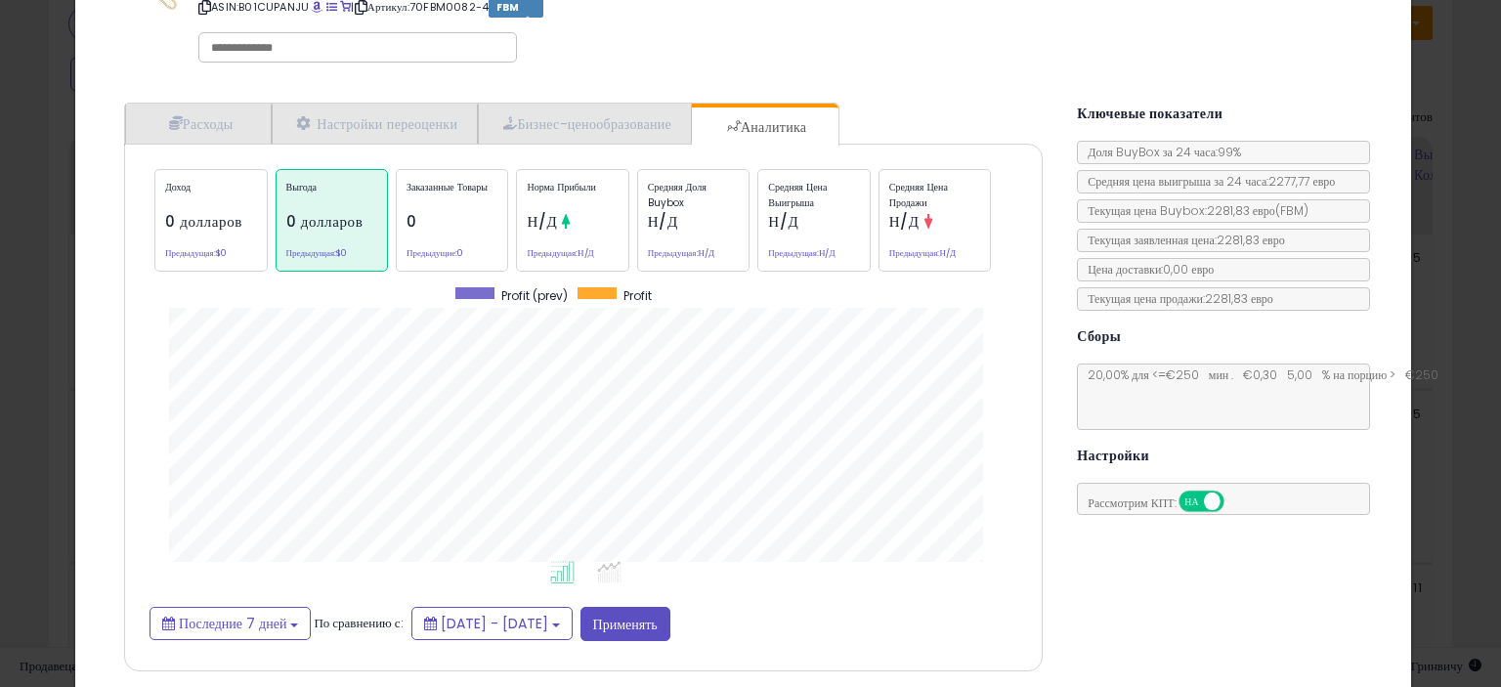
scroll to position [600, 948]
click at [442, 207] on div "Заказанные товары 0 Предыдущие: 0" at bounding box center [452, 220] width 112 height 103
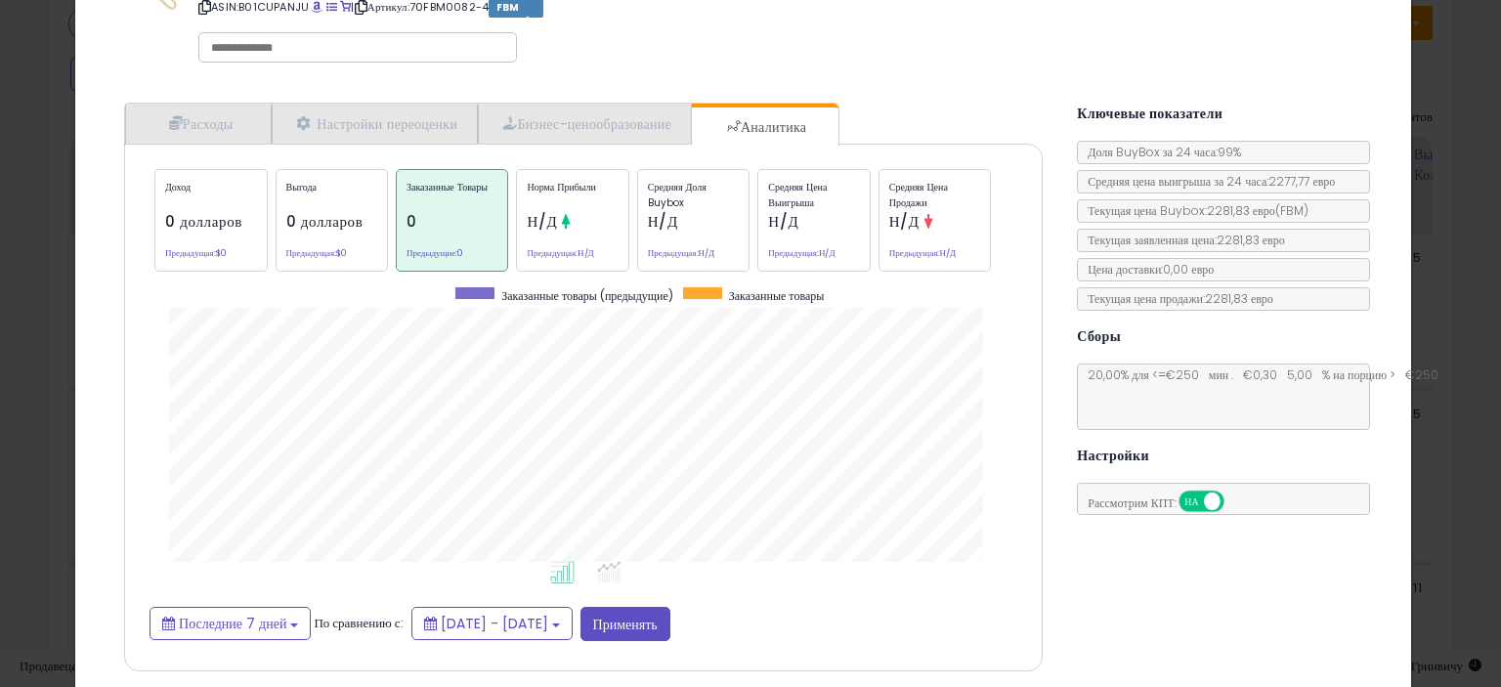
click at [575, 210] on div "Норма прибыли Н/Д Предыдущая: Н/Д" at bounding box center [572, 220] width 112 height 103
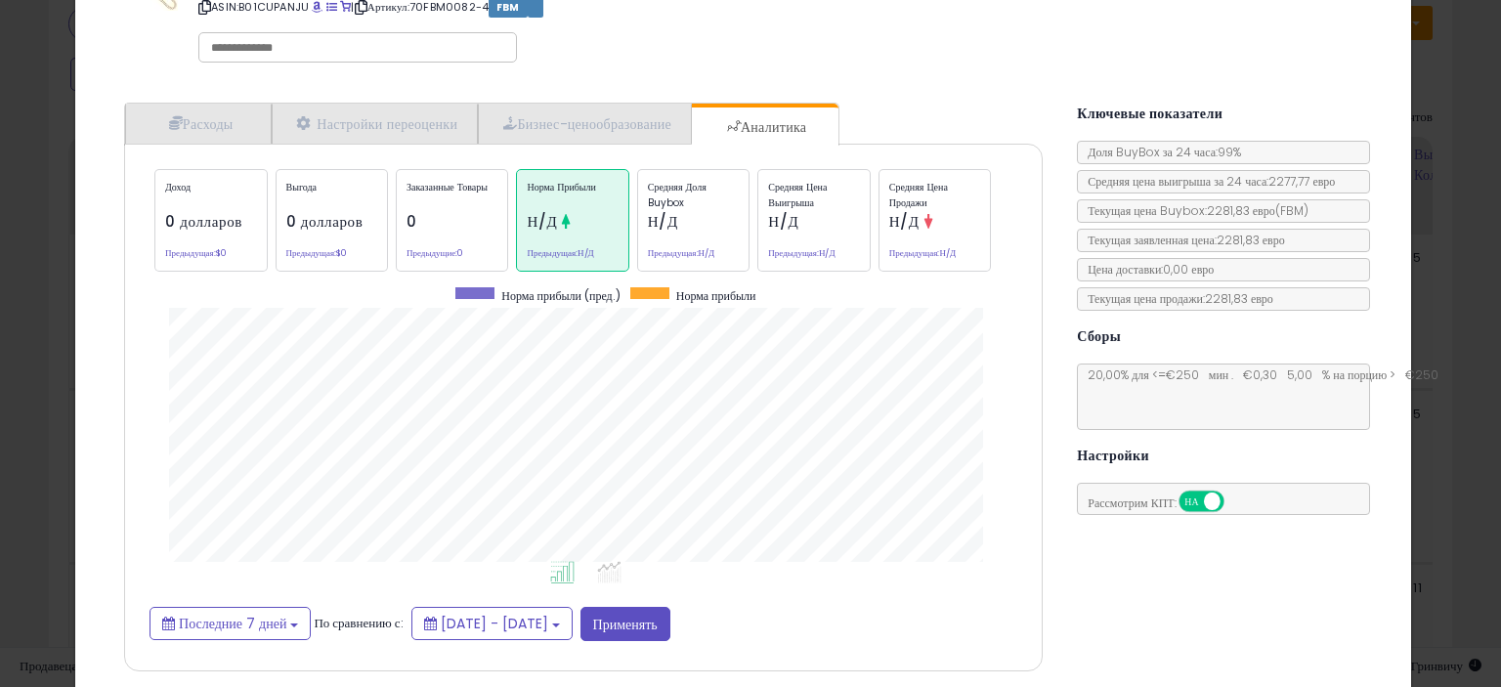
click at [707, 230] on div "Средняя доля Buybox Н/Д Предыдущая: Н/Д" at bounding box center [693, 220] width 112 height 103
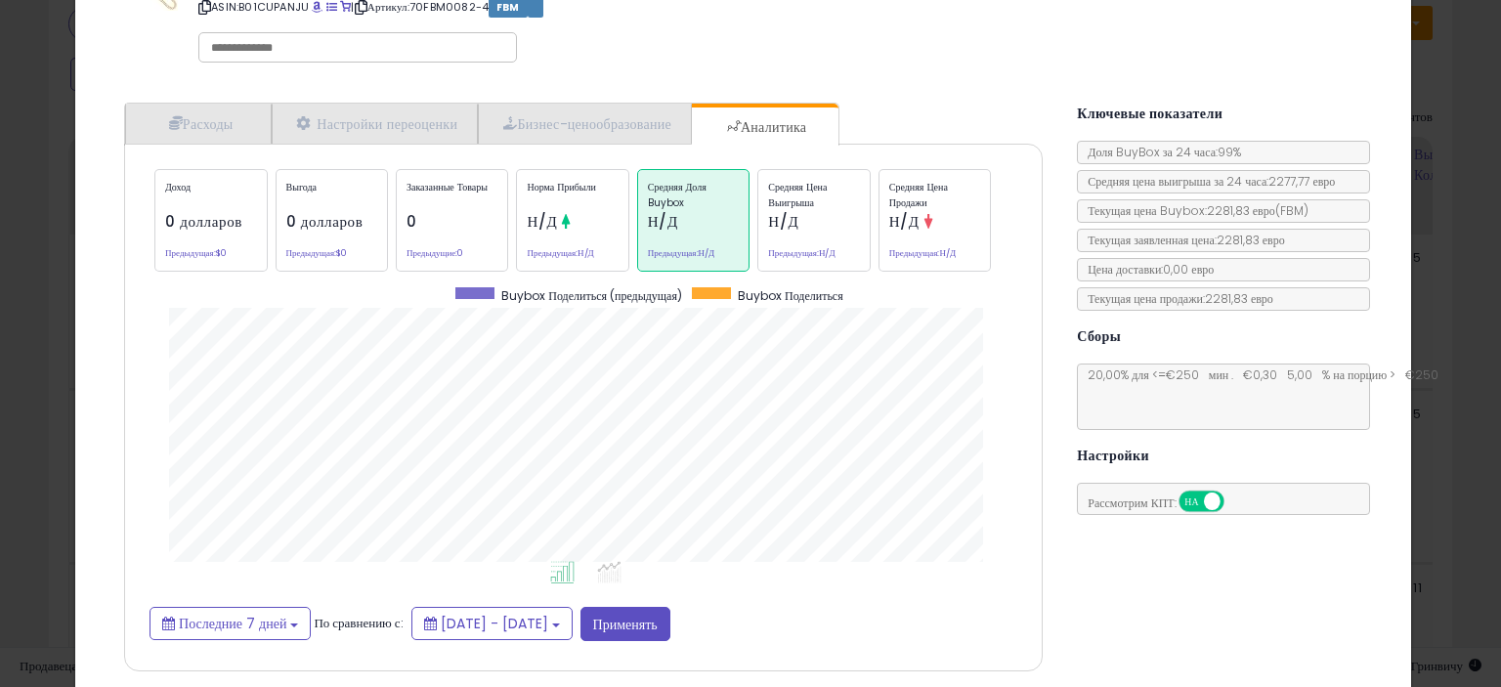
click at [823, 202] on p "Средняя цена выигрыша" at bounding box center [813, 194] width 91 height 29
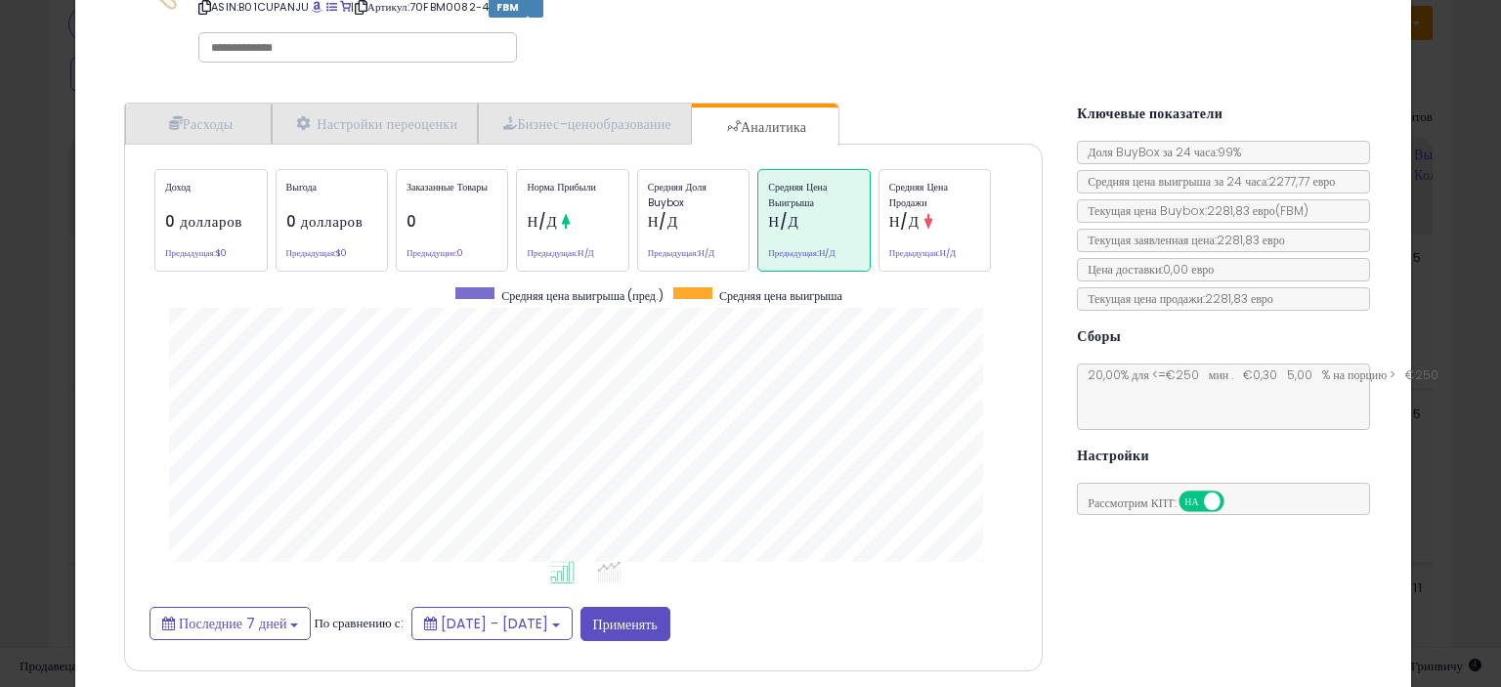
click at [910, 183] on font "Средняя цена продажи" at bounding box center [918, 195] width 59 height 30
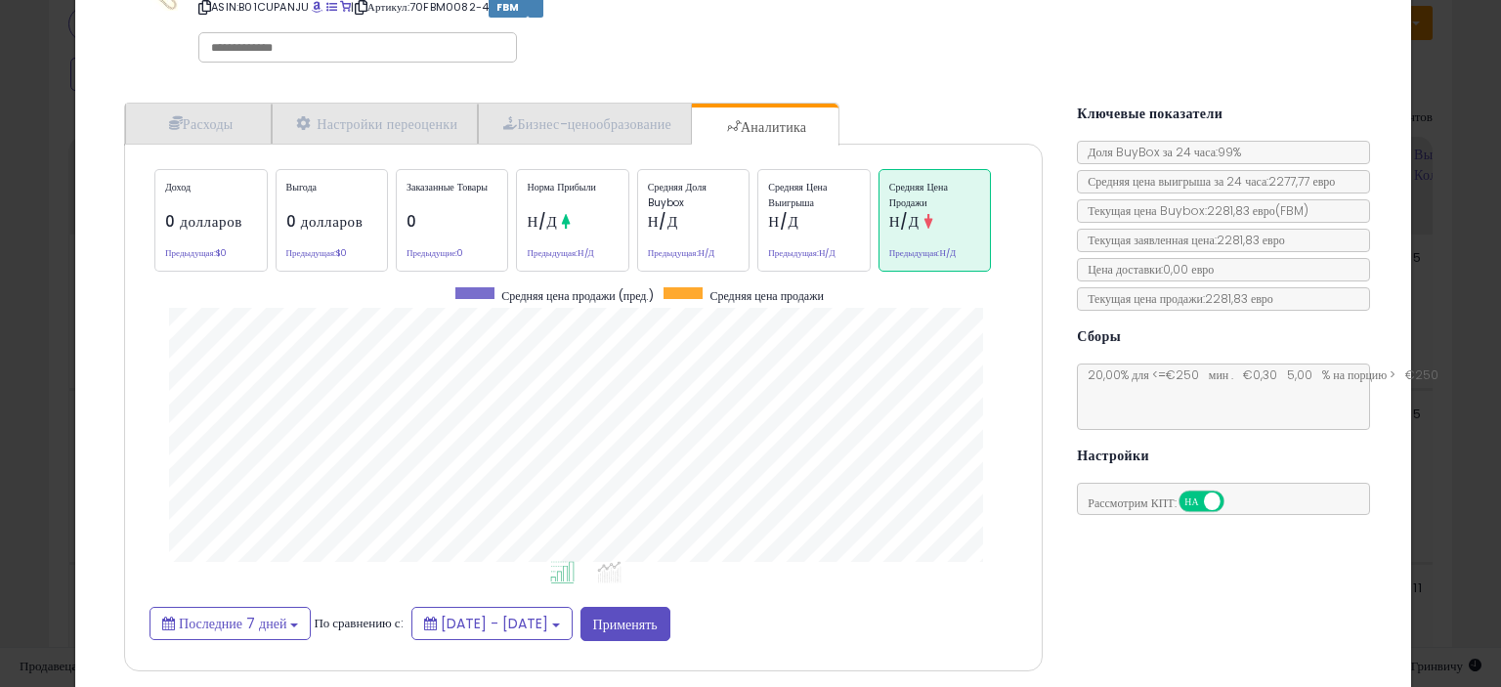
click at [797, 183] on font "Средняя цена выигрыша" at bounding box center [797, 195] width 59 height 30
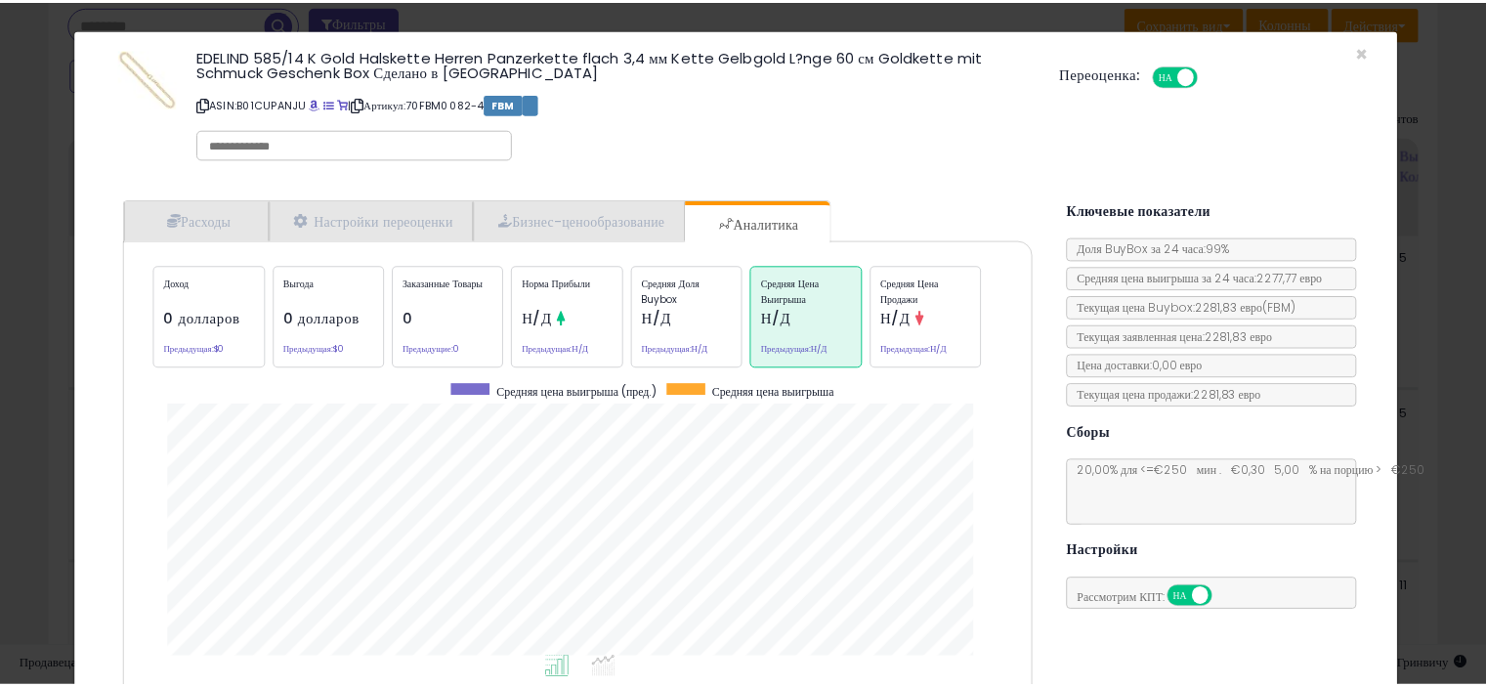
scroll to position [0, 0]
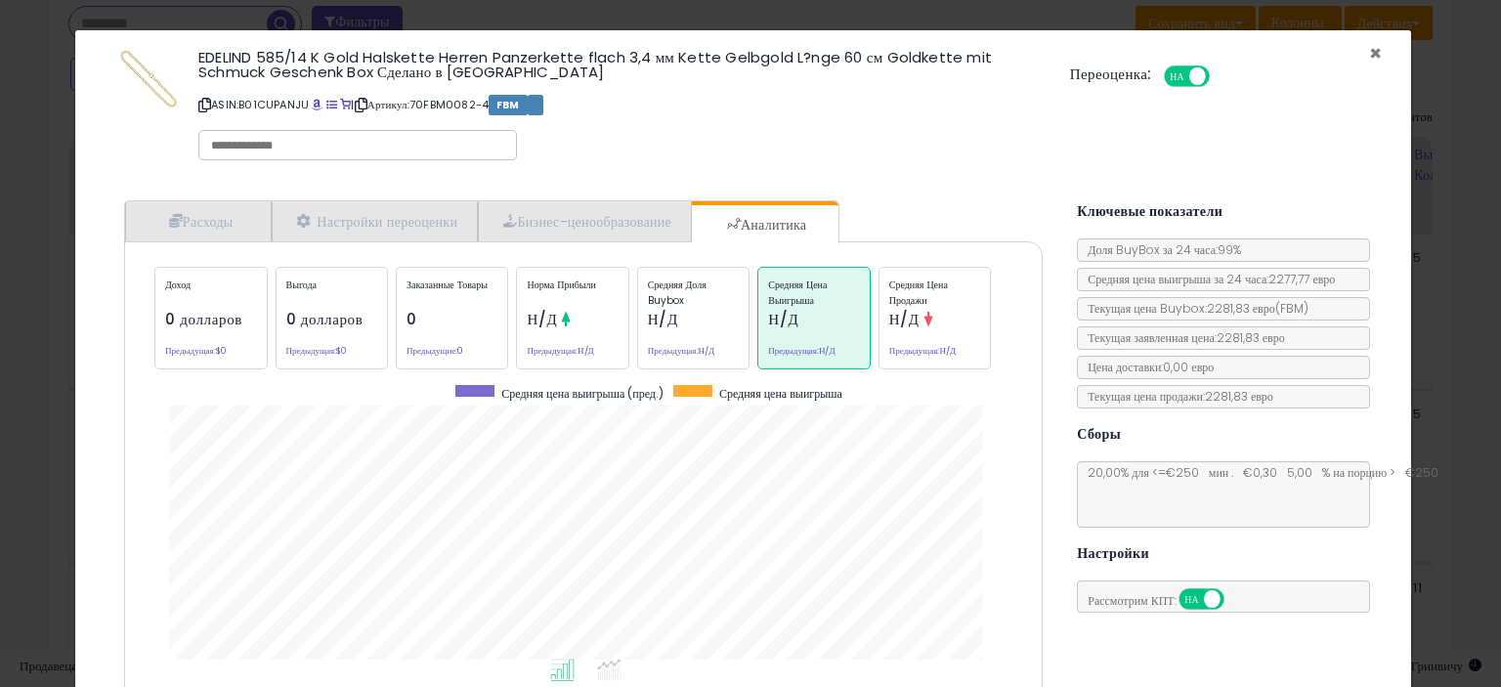
click at [1369, 48] on font "×" at bounding box center [1375, 53] width 13 height 28
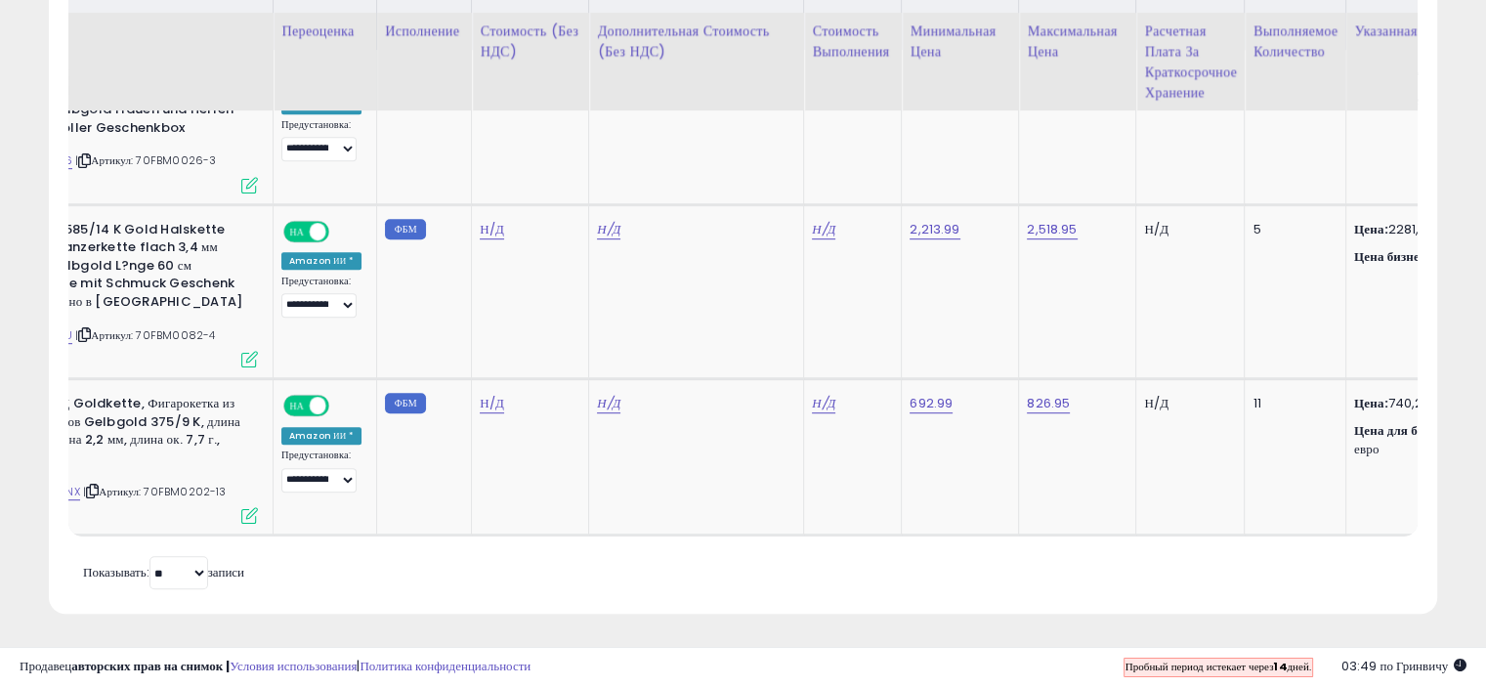
scroll to position [0, 1]
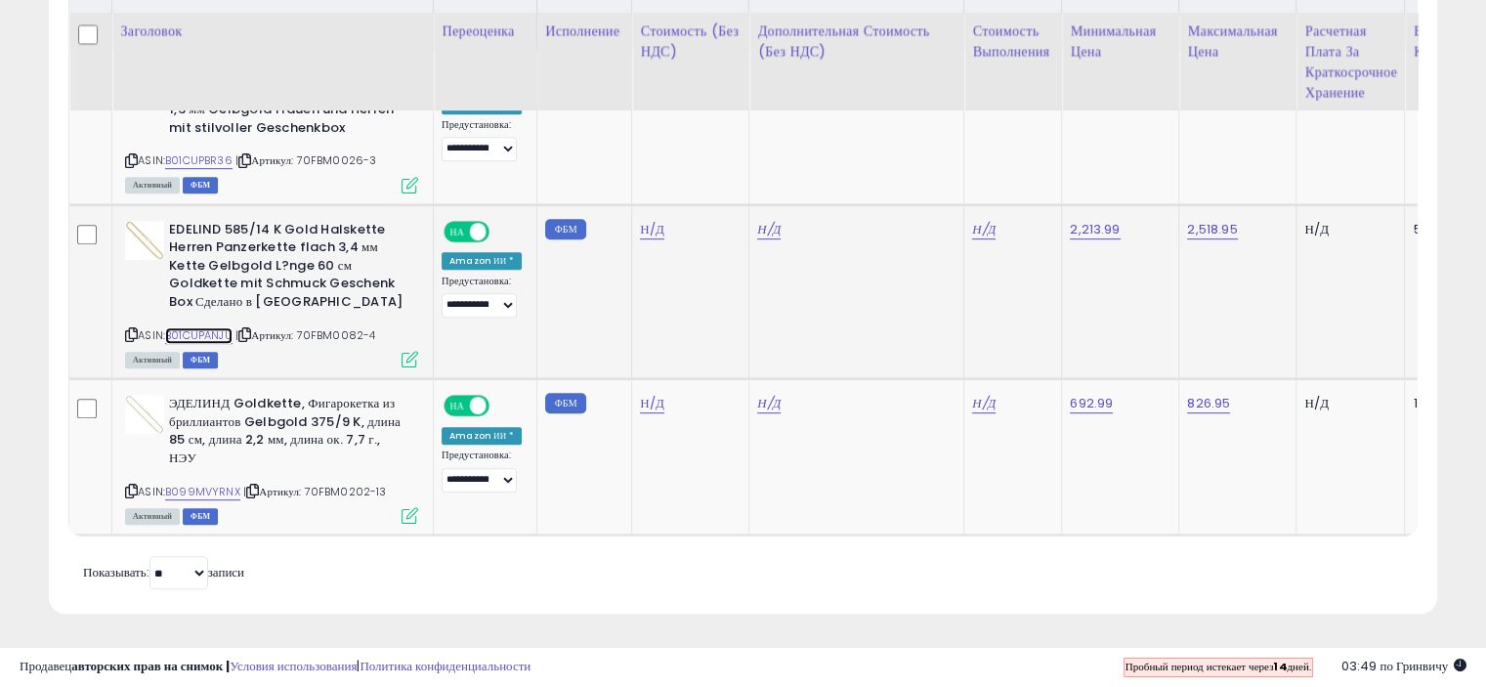
click at [202, 327] on font "B01CUPANJU" at bounding box center [198, 335] width 67 height 16
drag, startPoint x: 385, startPoint y: 480, endPoint x: 303, endPoint y: 477, distance: 82.1
click at [303, 477] on div "ASIN: B099MVYRNX | Артикул: 70FBM0202-13 Активный ФБМ" at bounding box center [271, 458] width 293 height 127
click at [246, 486] on icon at bounding box center [252, 491] width 13 height 11
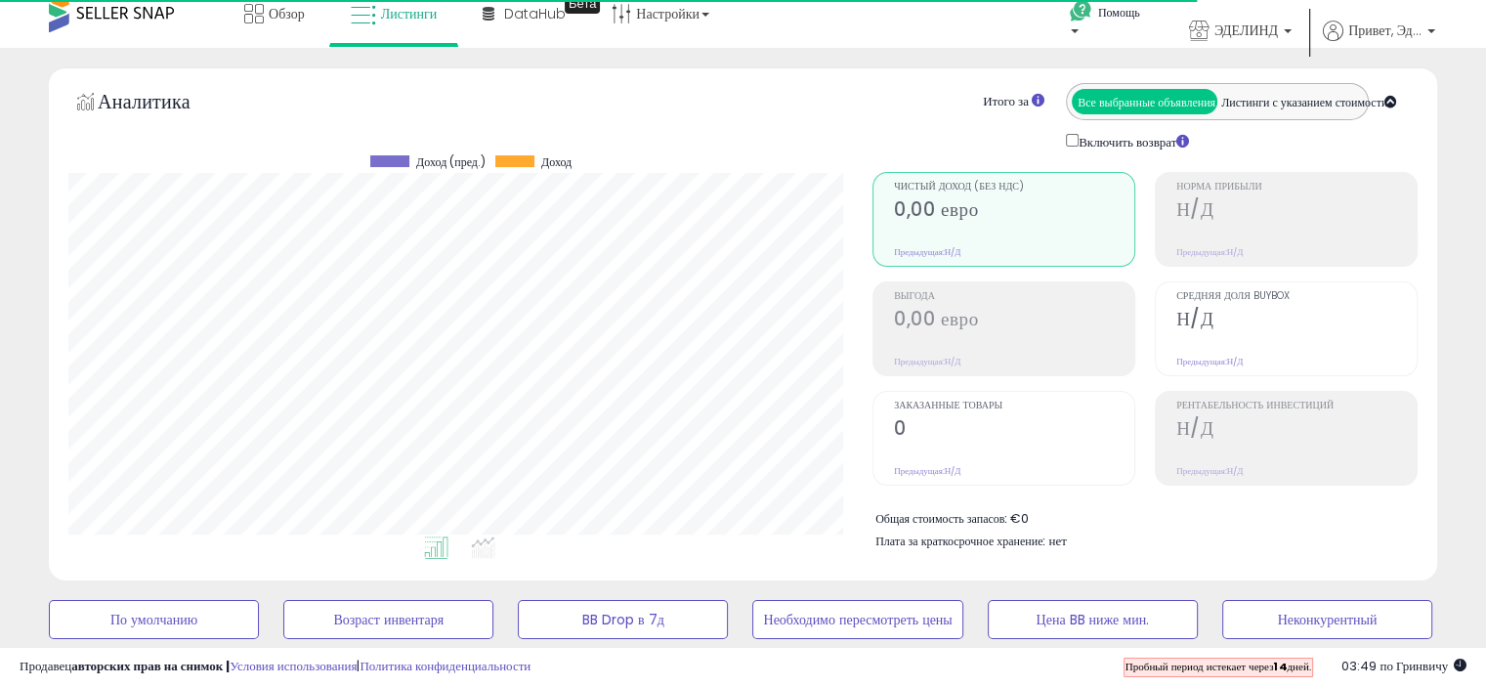
scroll to position [0, 0]
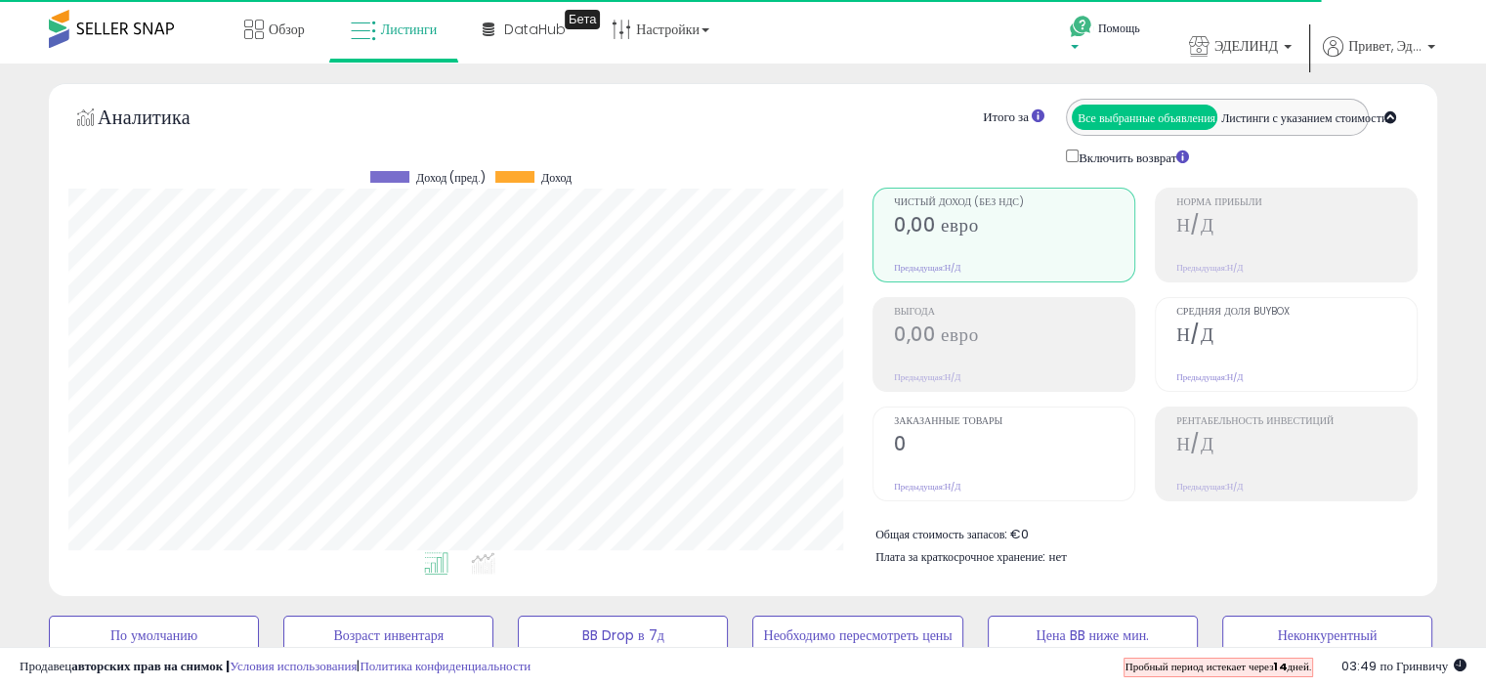
click at [1071, 46] on p "Помощь" at bounding box center [1106, 40] width 74 height 41
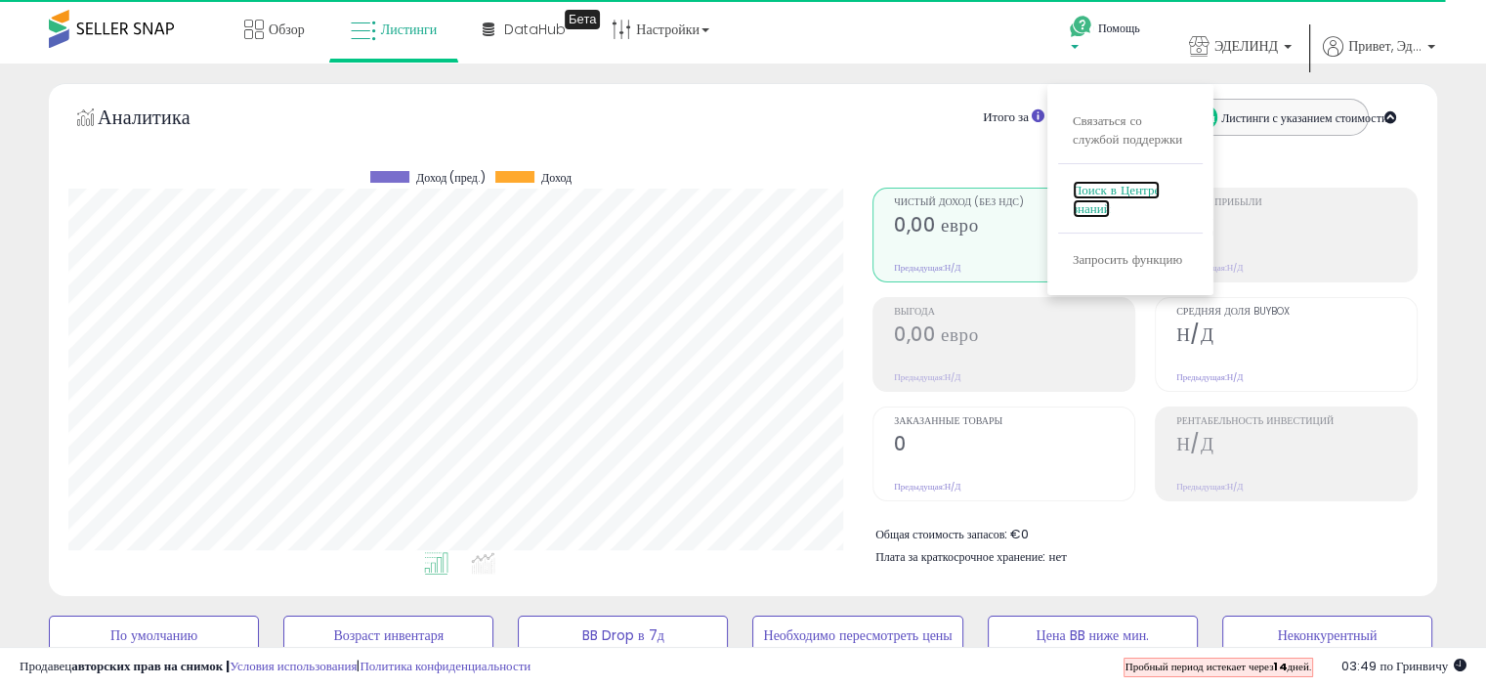
click at [1122, 194] on font "Поиск в Центре знаний" at bounding box center [1116, 199] width 87 height 37
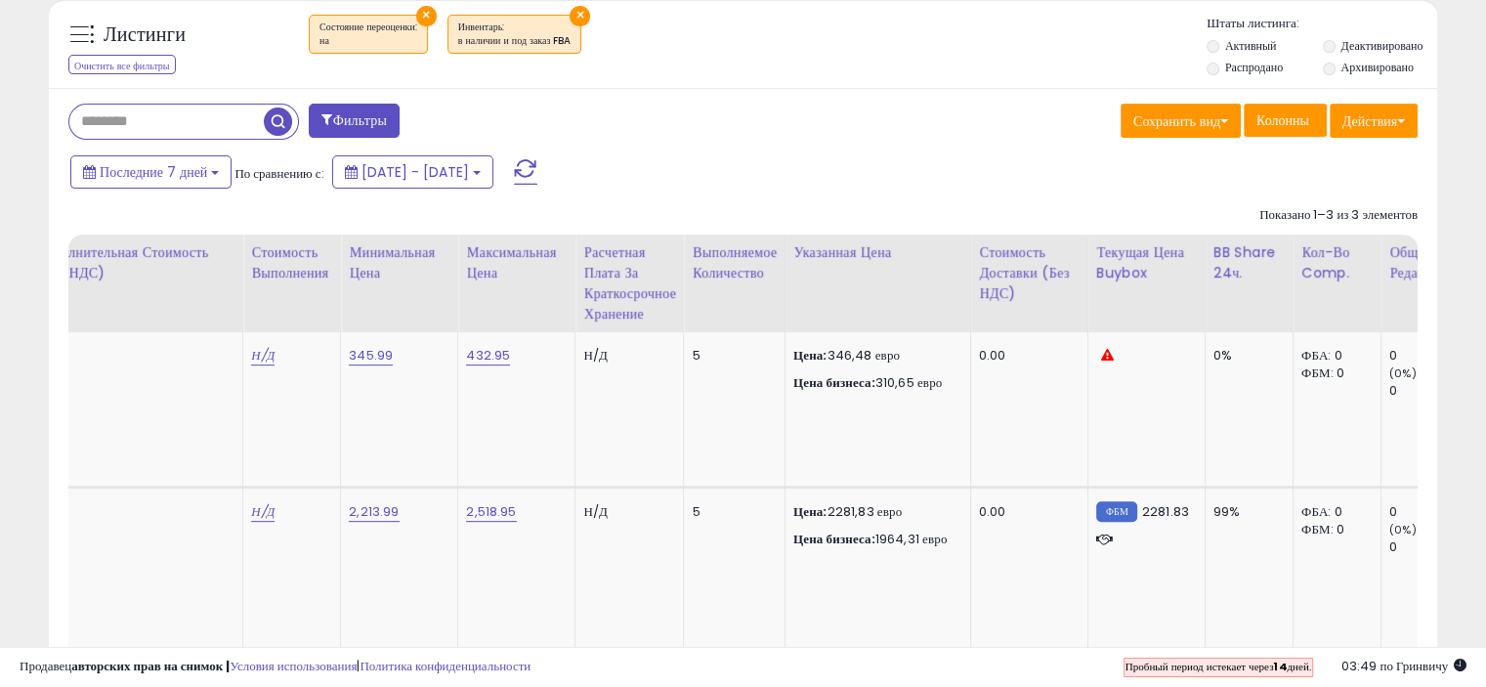
scroll to position [0, 743]
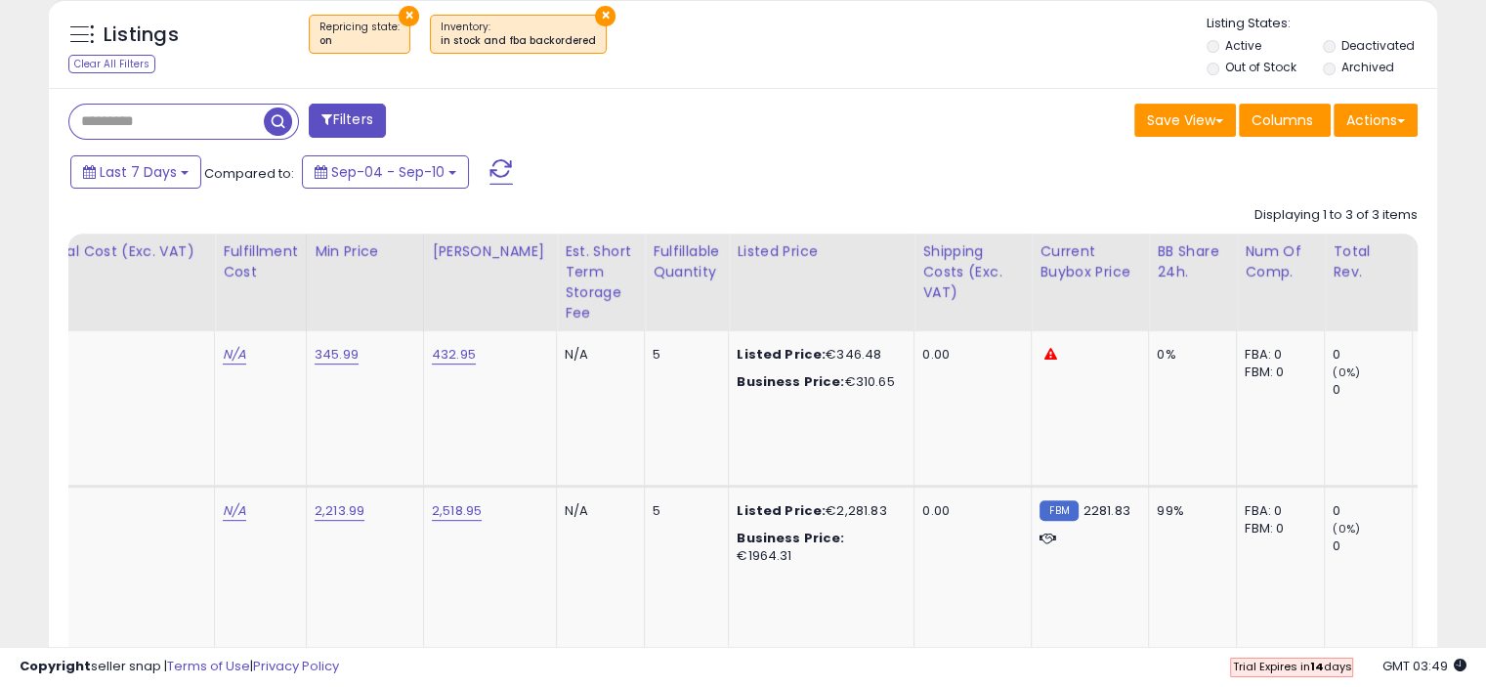
drag, startPoint x: 821, startPoint y: 259, endPoint x: 764, endPoint y: 251, distance: 57.2
click at [820, 259] on div "Listed Price" at bounding box center [821, 251] width 169 height 21
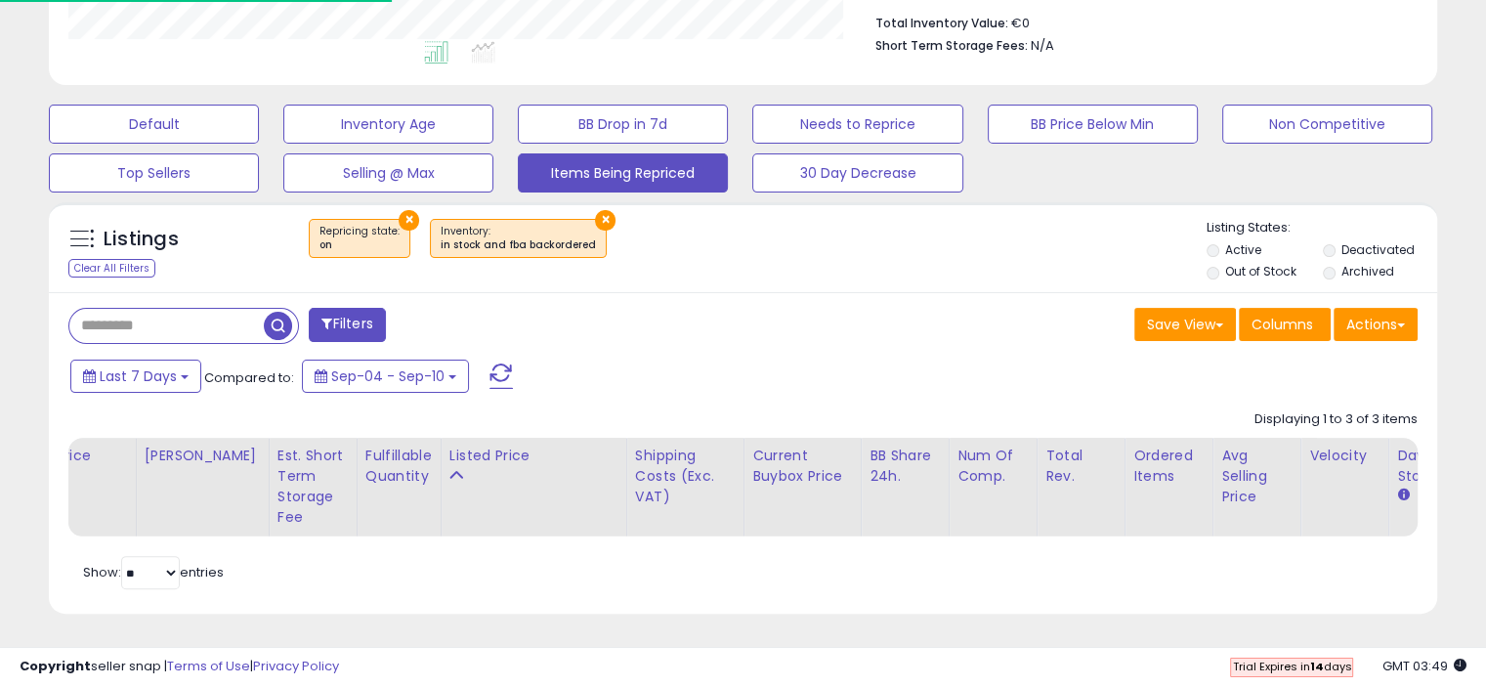
scroll to position [715, 0]
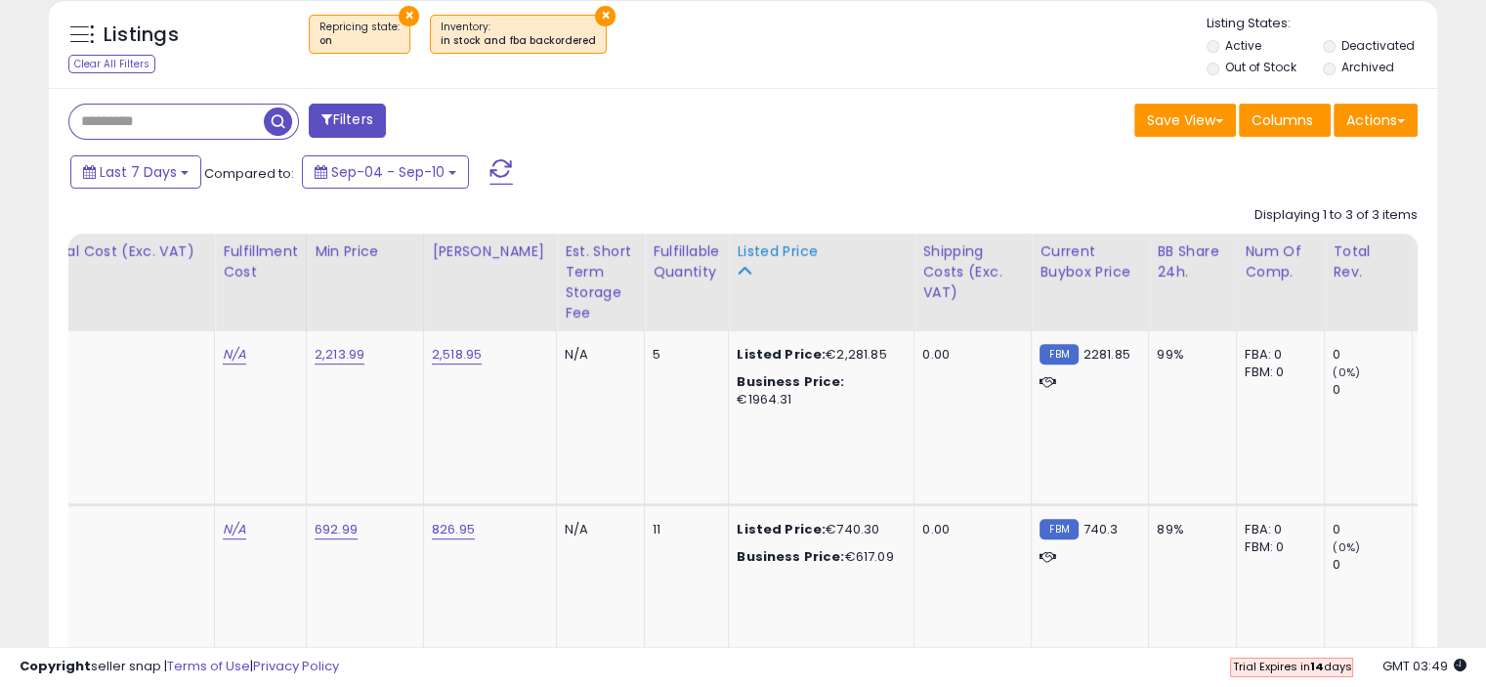
click at [739, 248] on div "Listed Price" at bounding box center [821, 251] width 169 height 21
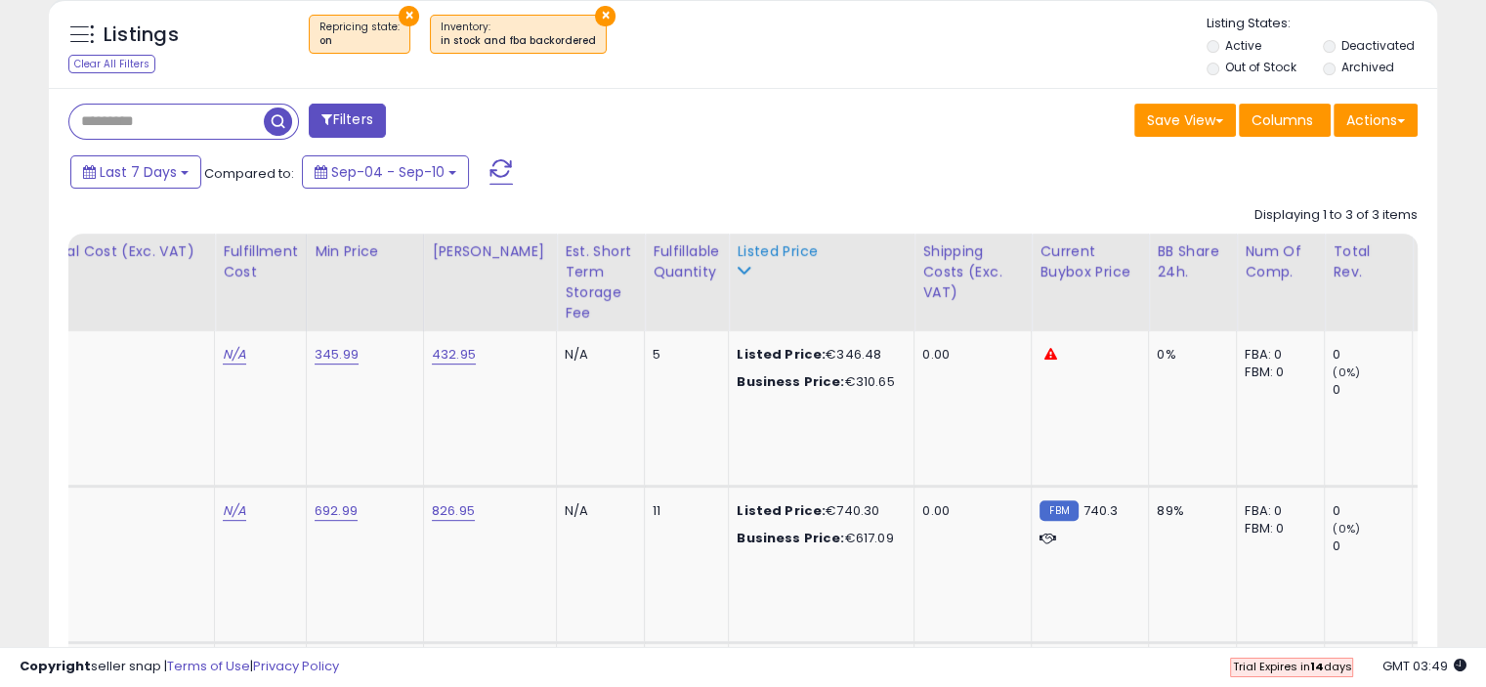
click at [836, 253] on div "Listed Price" at bounding box center [821, 251] width 169 height 21
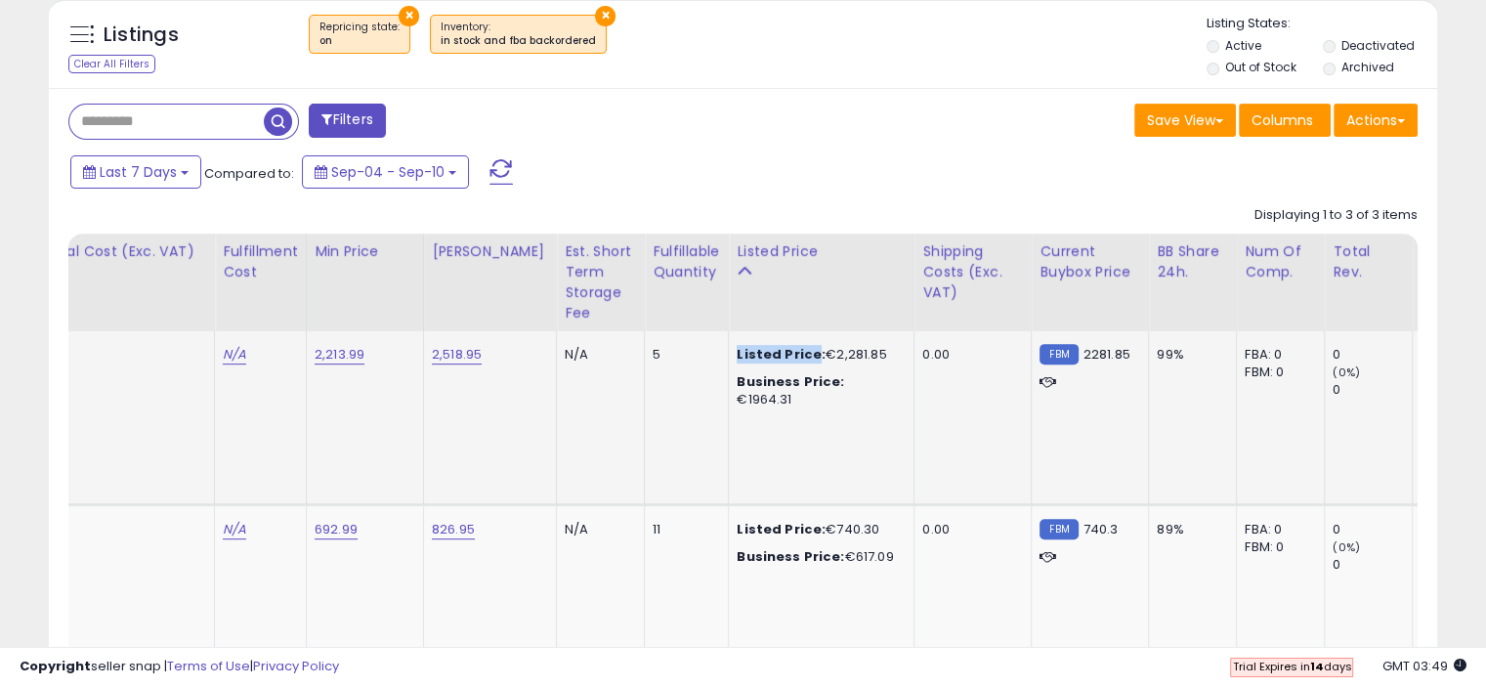
drag, startPoint x: 788, startPoint y: 350, endPoint x: 713, endPoint y: 350, distance: 74.3
click at [737, 350] on b "Listed Price:" at bounding box center [781, 354] width 89 height 19
copy b "Listed Price"
click at [737, 266] on icon at bounding box center [744, 271] width 14 height 14
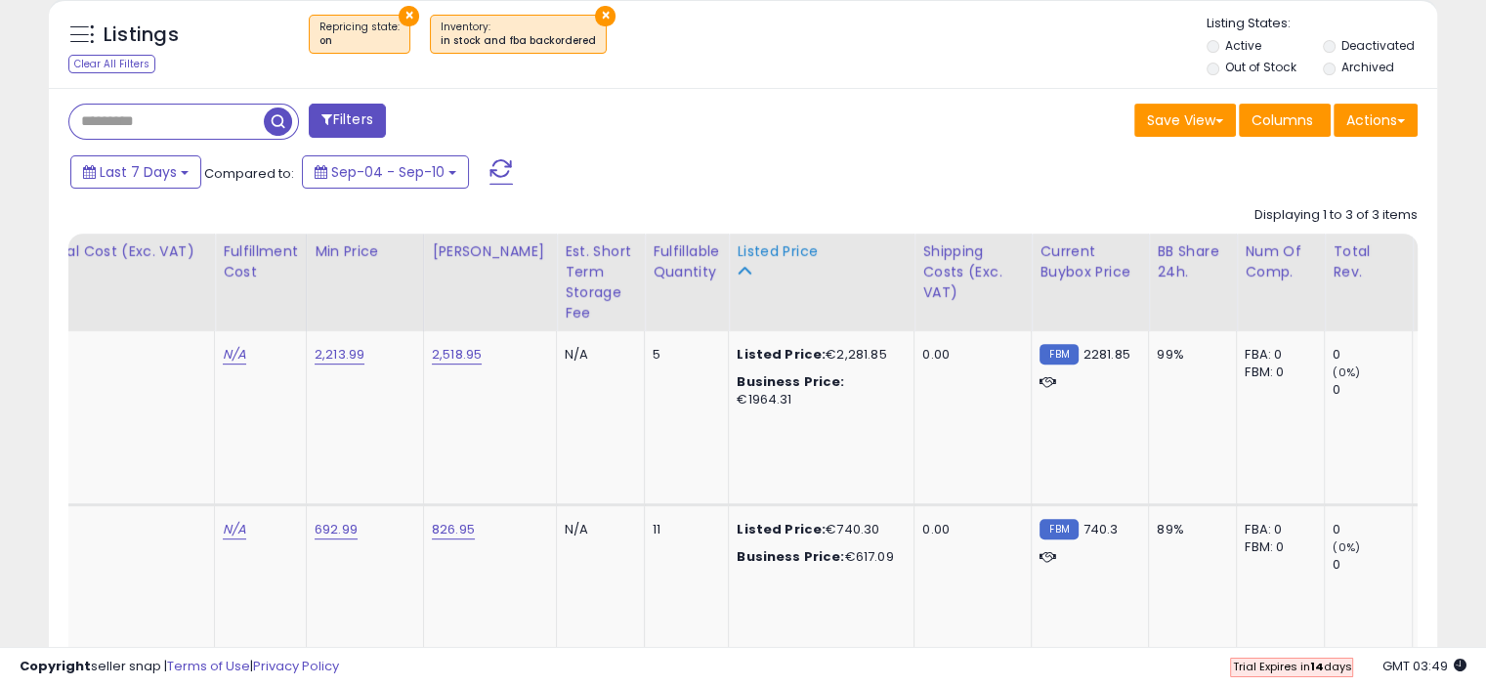
click at [754, 249] on div "Listed Price" at bounding box center [821, 251] width 169 height 21
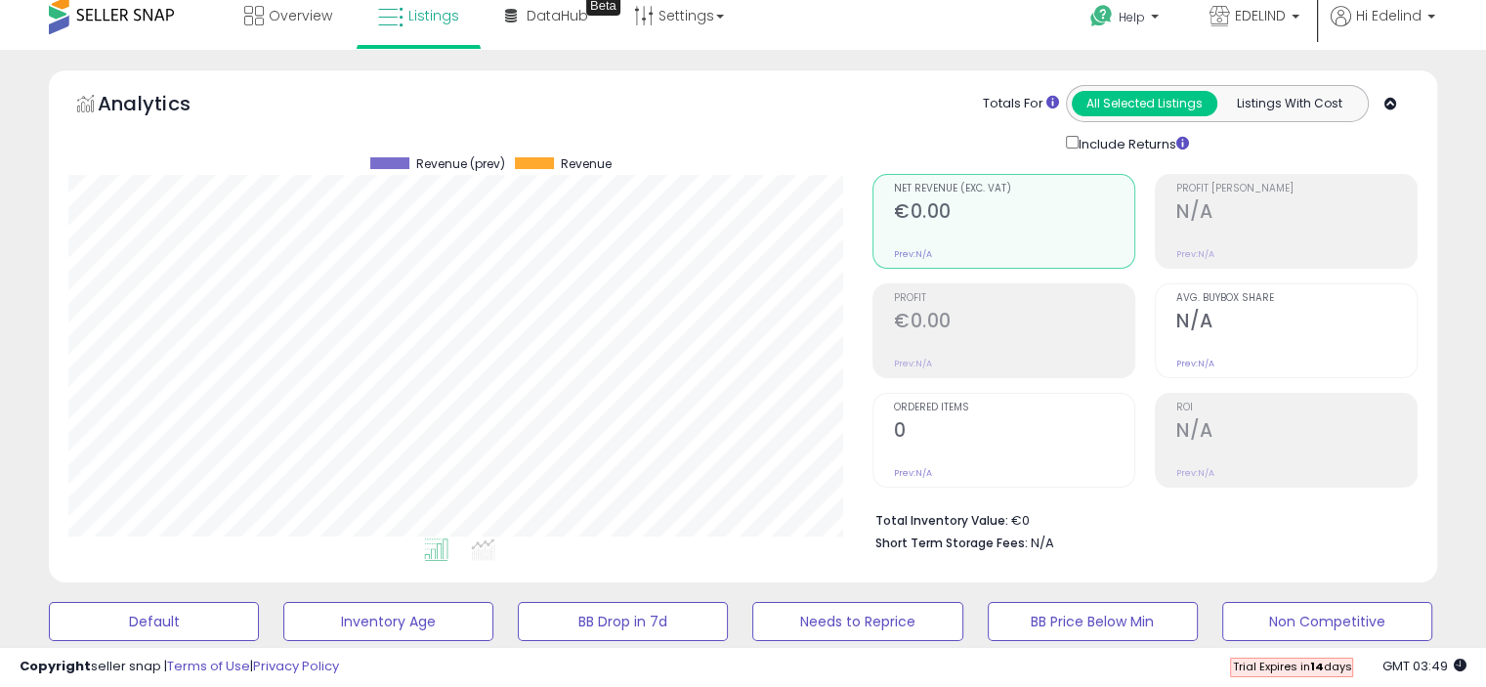
scroll to position [0, 0]
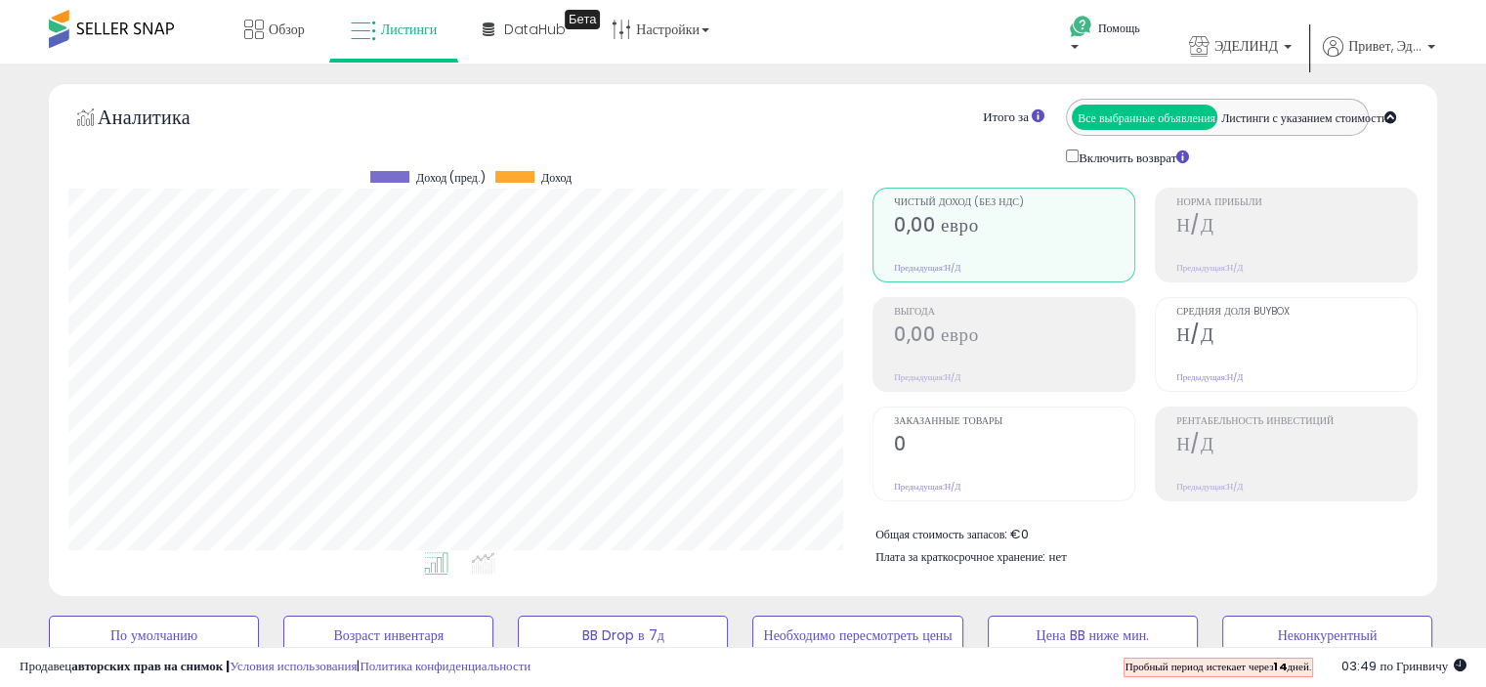
click at [777, 31] on div "Обзор Листинги DataHub Бета" at bounding box center [475, 41] width 981 height 83
click at [1075, 46] on b at bounding box center [1075, 52] width 8 height 14
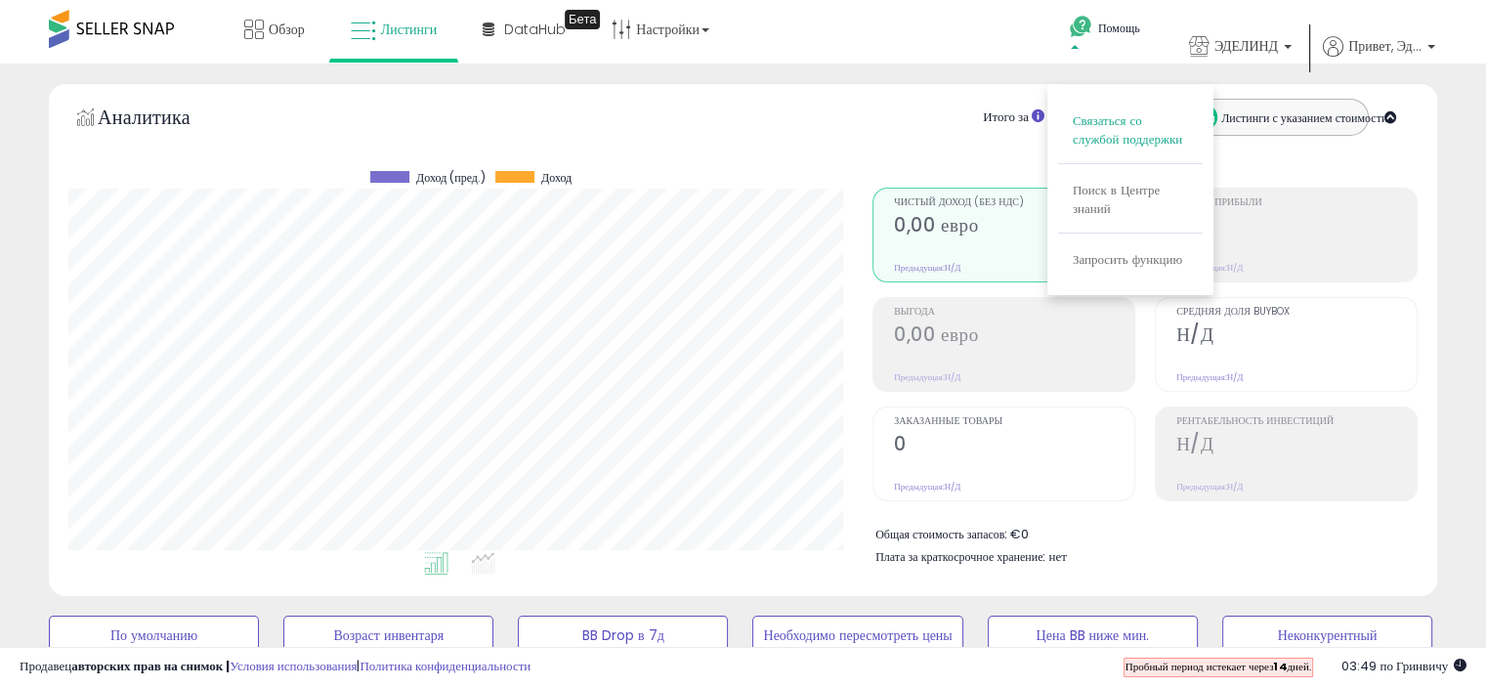
click at [1112, 136] on font "Связаться со службой поддержки" at bounding box center [1127, 129] width 109 height 37
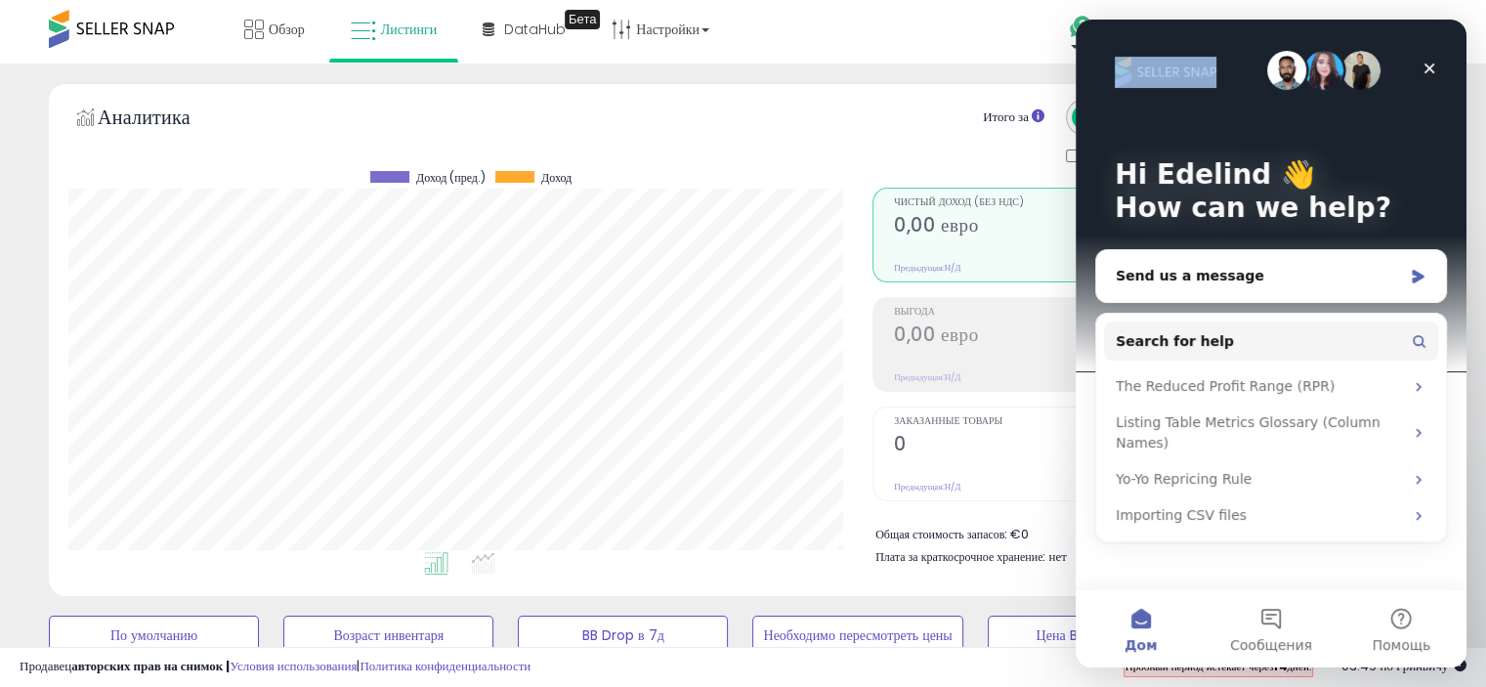
drag, startPoint x: 1279, startPoint y: 30, endPoint x: 1166, endPoint y: 22, distance: 113.6
click at [1168, 24] on div "Hi [PERSON_NAME] 👋 How can we help?" at bounding box center [1271, 196] width 352 height 352
click at [1275, 621] on button "Сообщения" at bounding box center [1271, 628] width 130 height 78
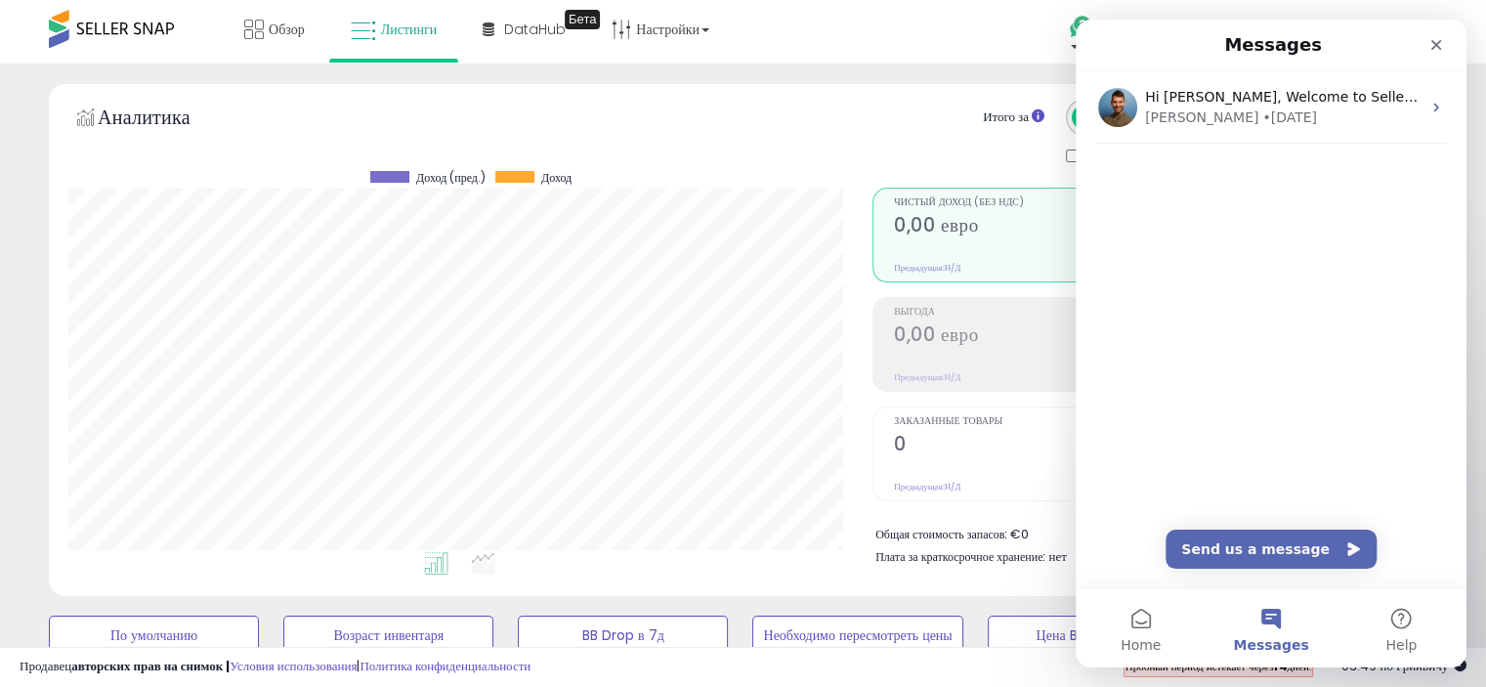
drag, startPoint x: 1134, startPoint y: 167, endPoint x: 1209, endPoint y: 197, distance: 81.1
click at [1209, 197] on div "Hi [PERSON_NAME], Welcome to Seller Snap! Most new sellers who jump on a quick …" at bounding box center [1271, 146] width 391 height 150
click at [1209, 187] on div "Hi [PERSON_NAME], Welcome to Seller Snap! Most new sellers who jump on a quick …" at bounding box center [1271, 146] width 391 height 150
click at [1210, 187] on div "Hi [PERSON_NAME], Welcome to Seller Snap! Most new sellers who jump on a quick …" at bounding box center [1271, 146] width 391 height 150
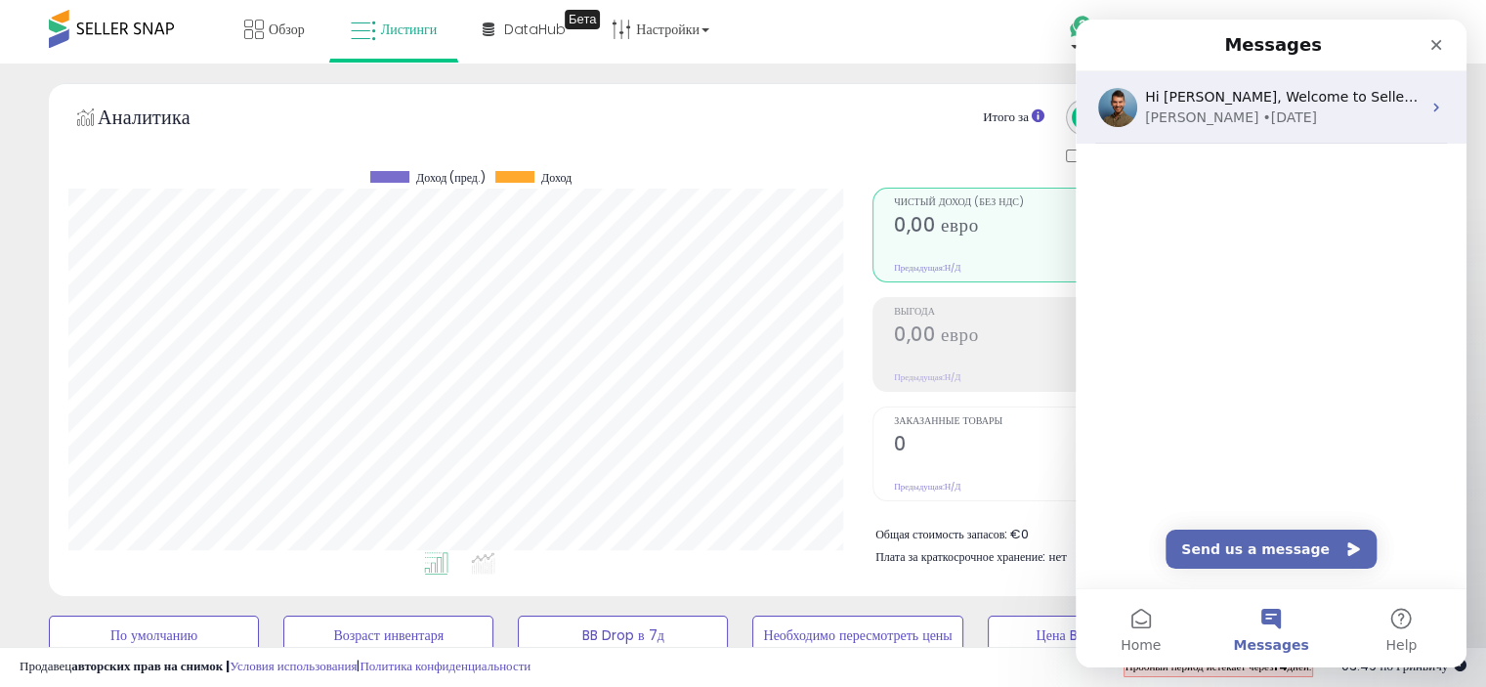
click at [1263, 122] on div "• [DATE]" at bounding box center [1290, 117] width 55 height 21
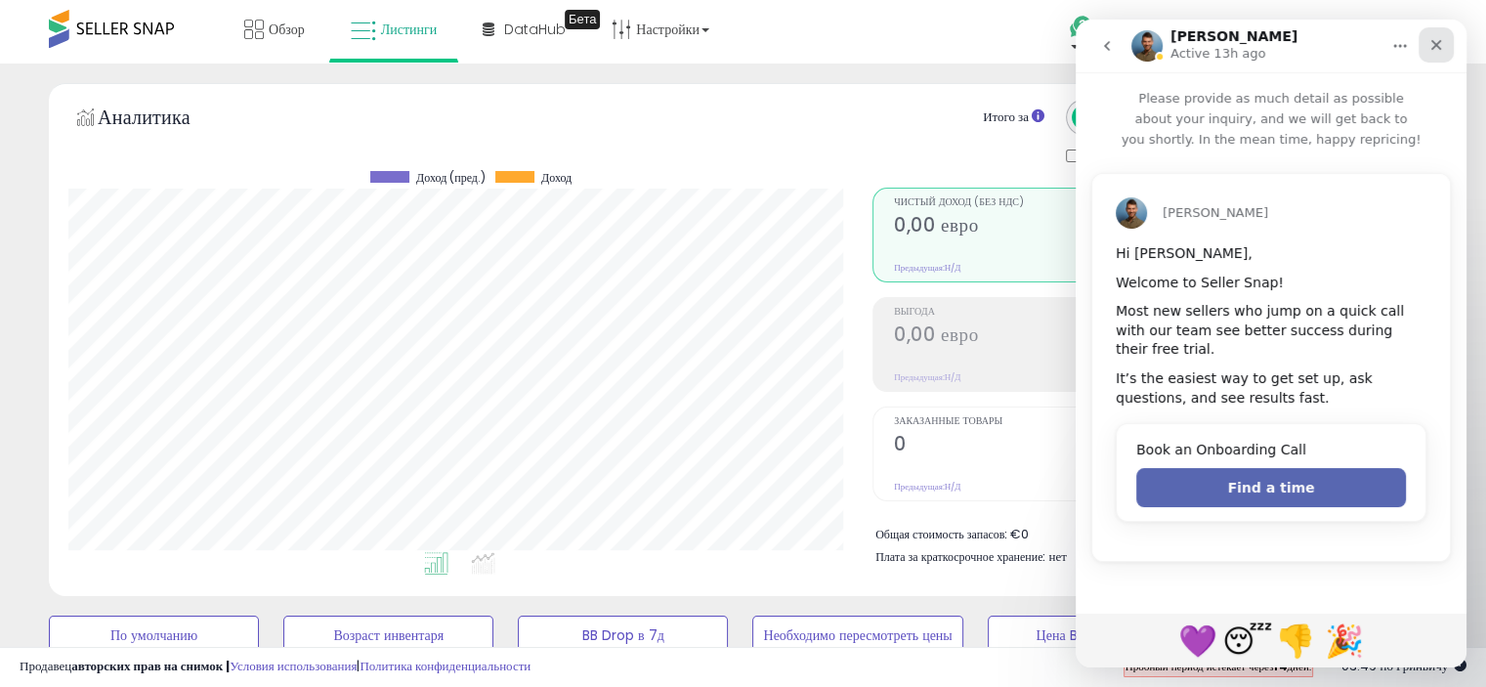
click at [1434, 45] on icon "Close" at bounding box center [1437, 45] width 16 height 16
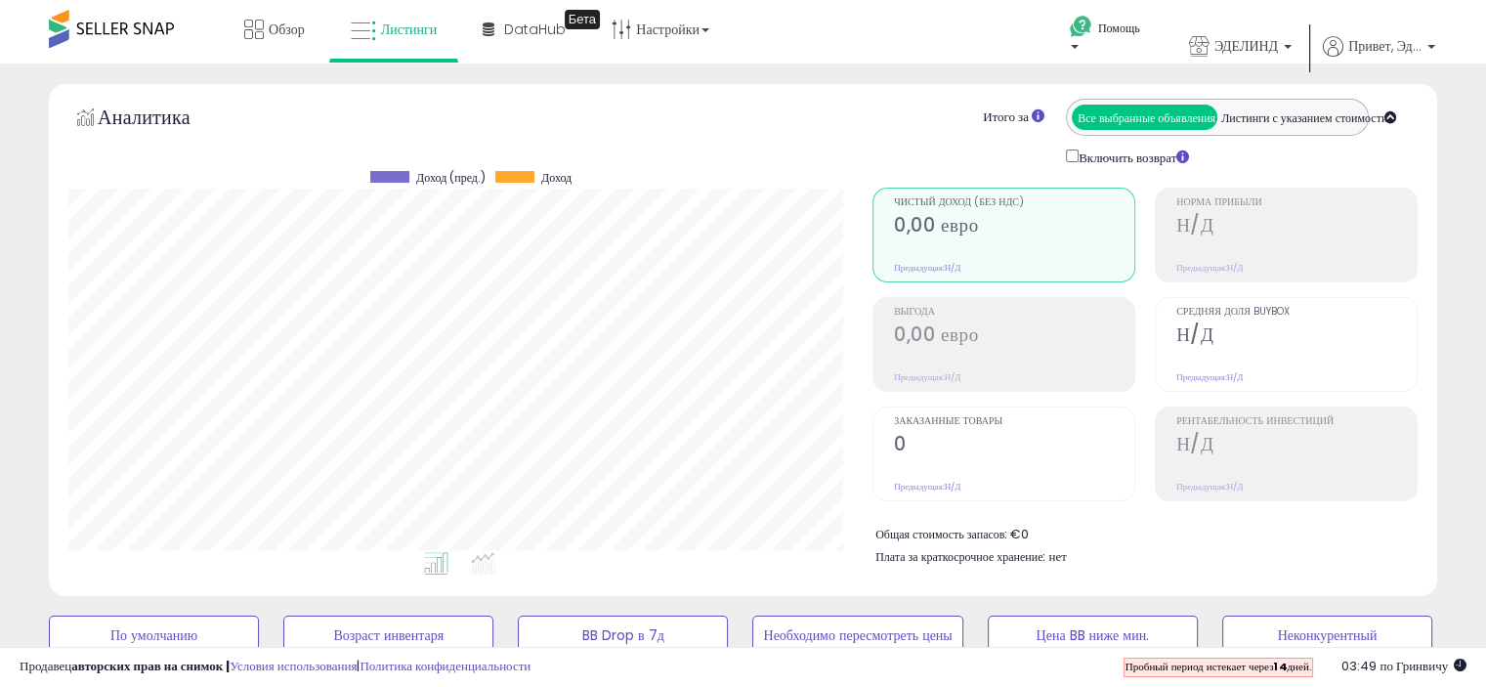
scroll to position [47, 0]
click at [1075, 50] on b at bounding box center [1075, 52] width 8 height 14
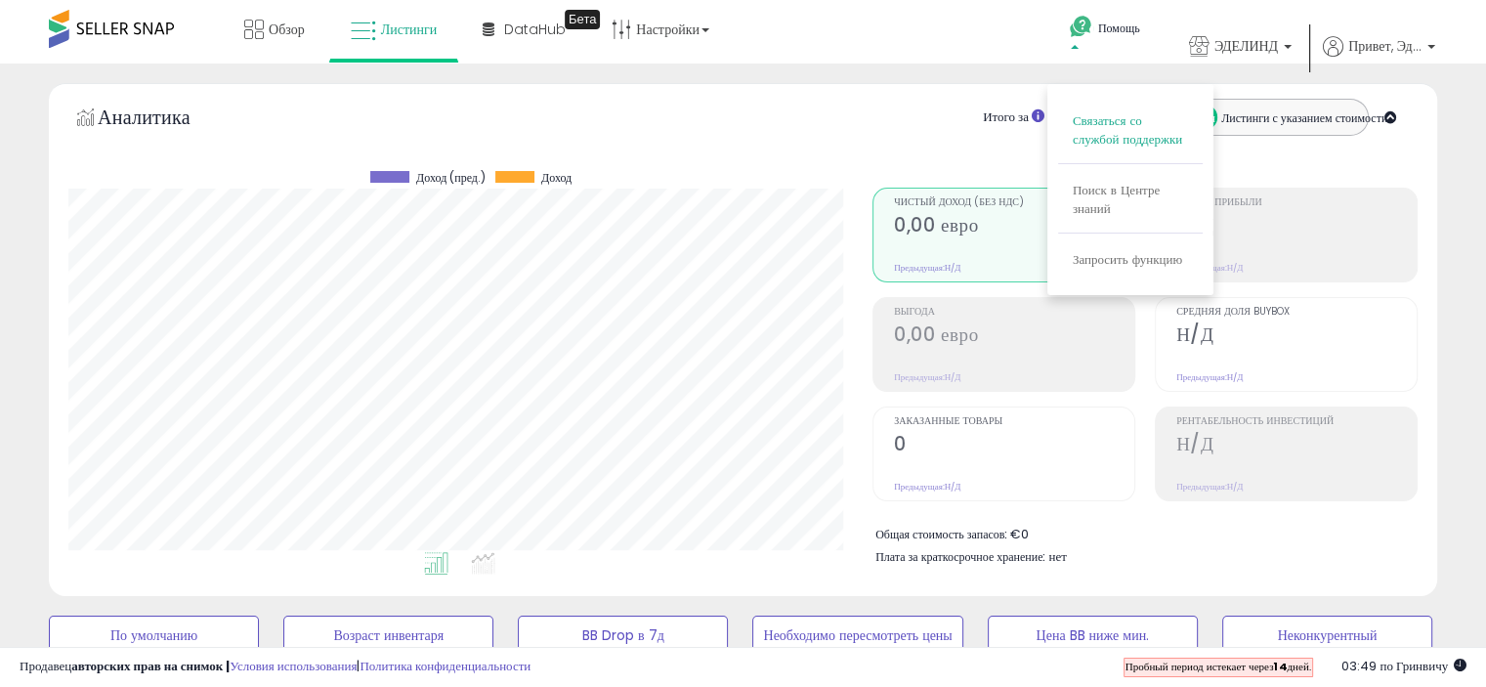
click at [1110, 137] on font "Связаться со службой поддержки" at bounding box center [1127, 129] width 109 height 37
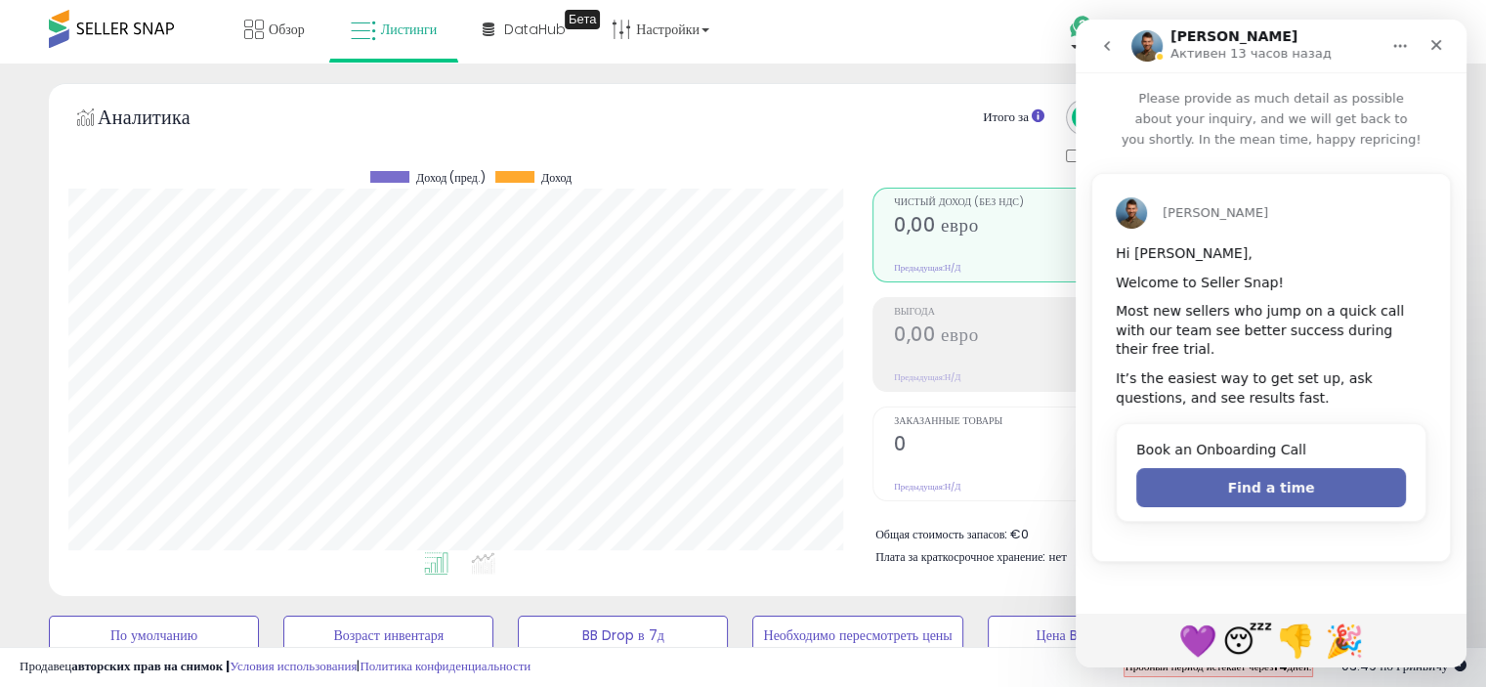
click at [1105, 54] on button "возвращаться" at bounding box center [1107, 45] width 37 height 37
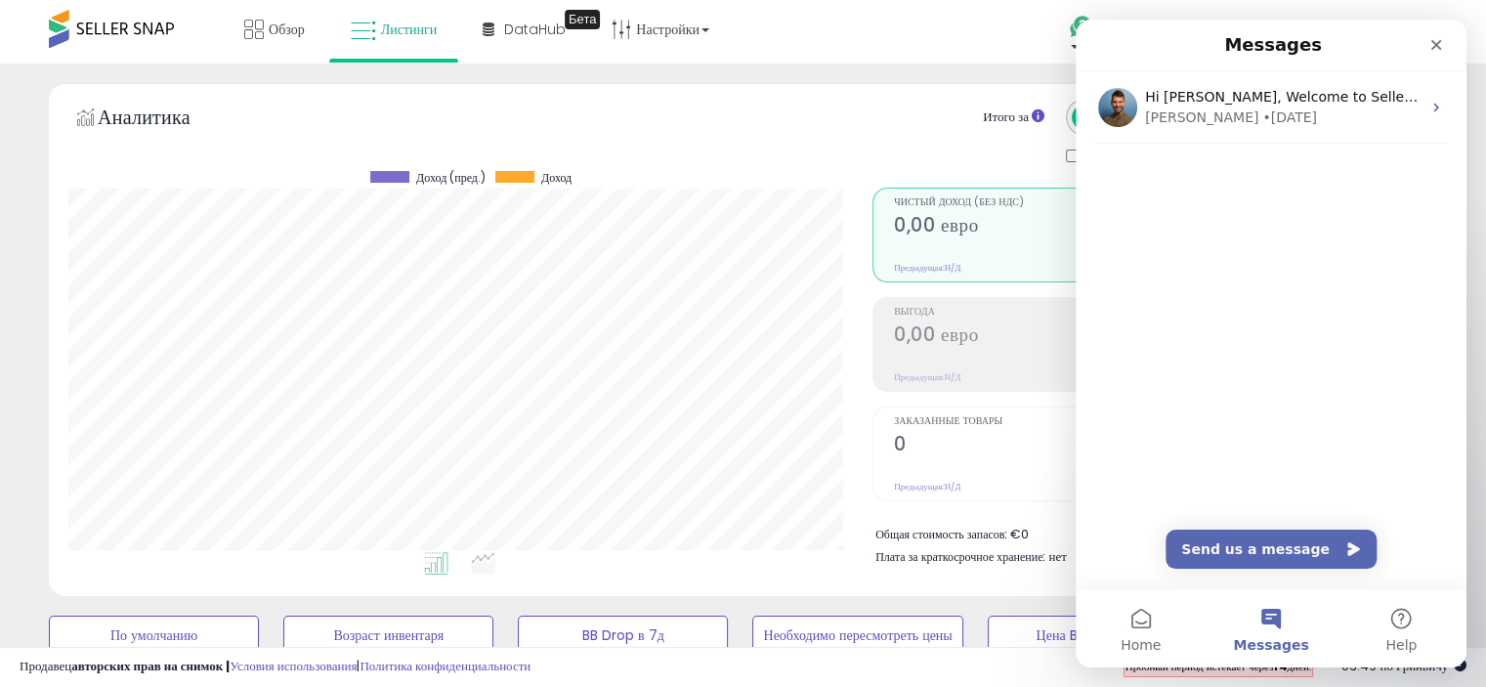
click at [1160, 210] on div "Hi [PERSON_NAME], Welcome to Seller Snap! Most new sellers who jump on a quick …" at bounding box center [1271, 146] width 391 height 150
click at [1257, 555] on button "Send us a message" at bounding box center [1271, 549] width 211 height 39
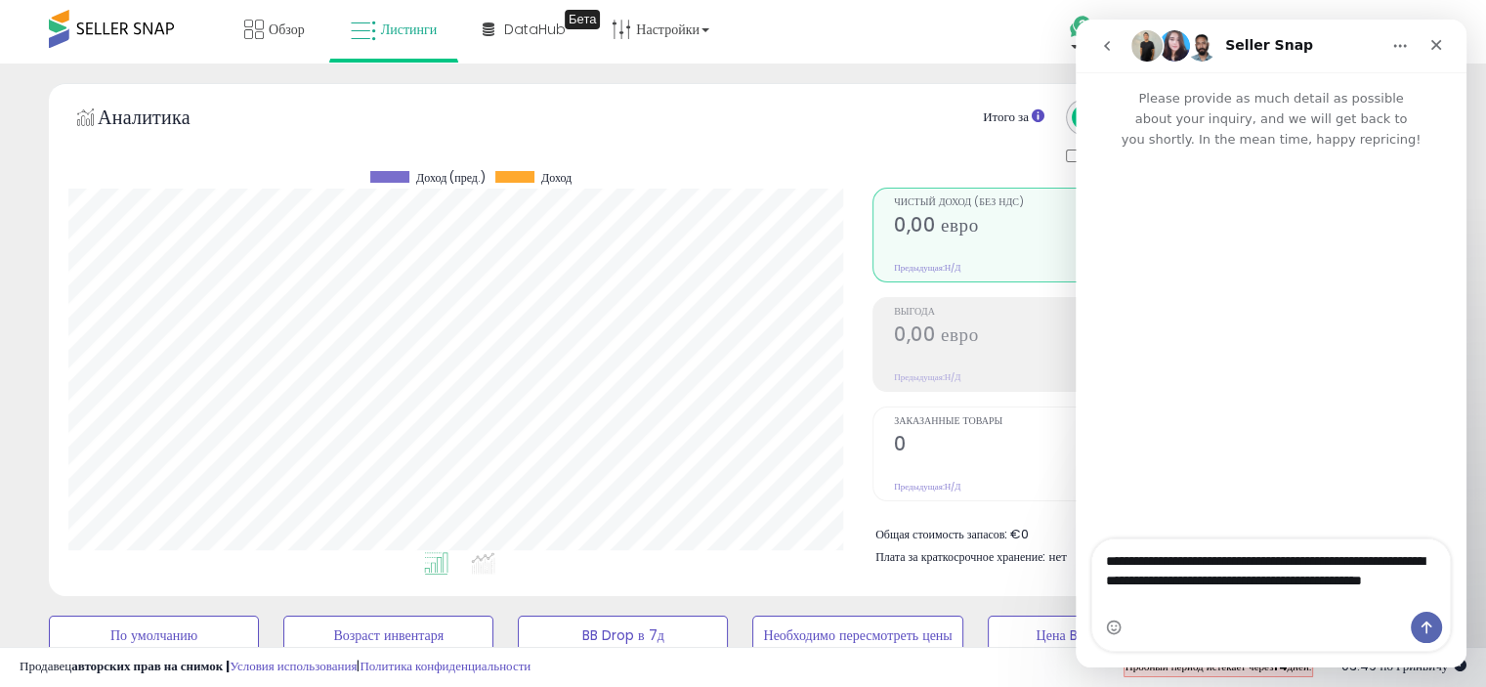
type textarea "**********"
click at [1425, 632] on icon "Send a message…" at bounding box center [1427, 628] width 16 height 16
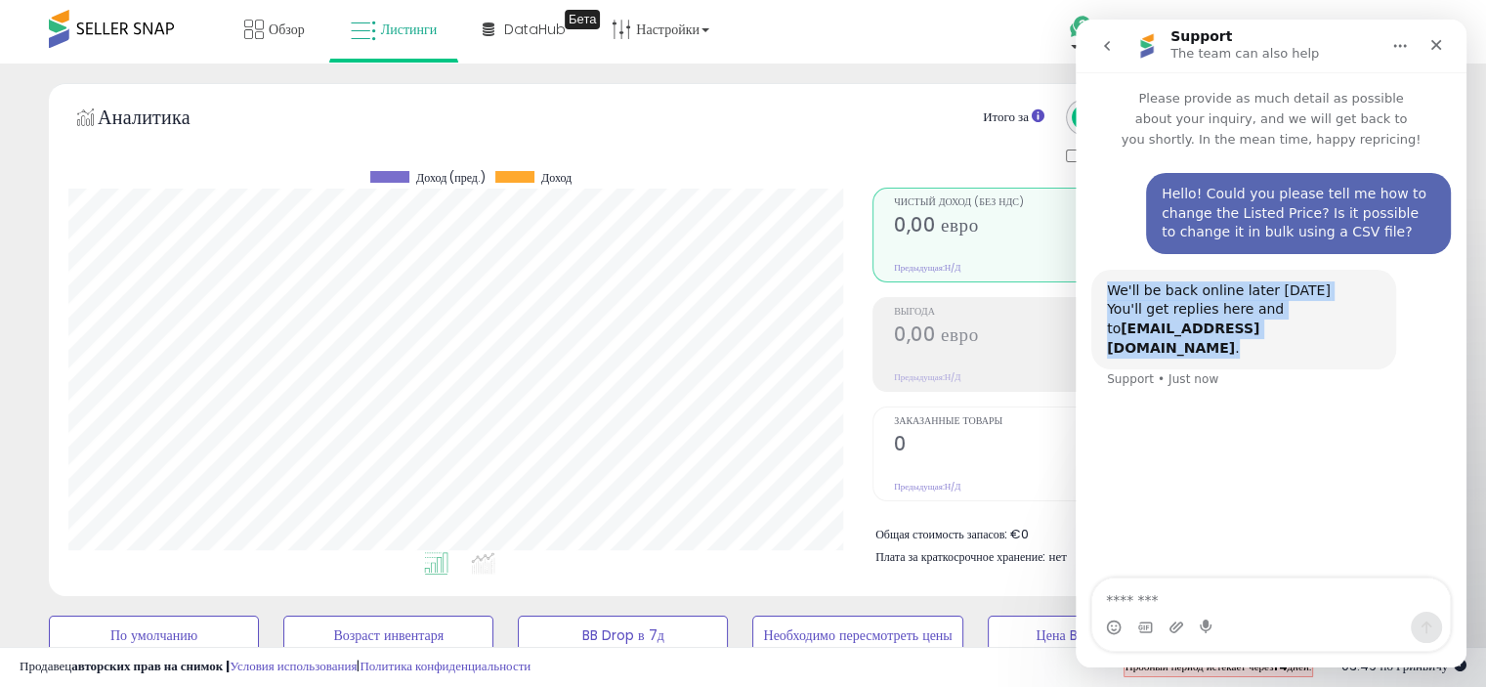
drag, startPoint x: 1106, startPoint y: 287, endPoint x: 1273, endPoint y: 363, distance: 183.3
click at [1273, 363] on div "We'll be back online later [DATE] You'll get replies here and to [EMAIL_ADDRESS…" at bounding box center [1272, 341] width 360 height 143
copy div "We'll be back online later [DATE] You'll get replies here and to [EMAIL_ADDRESS…"
